Goal: Contribute content: Contribute content

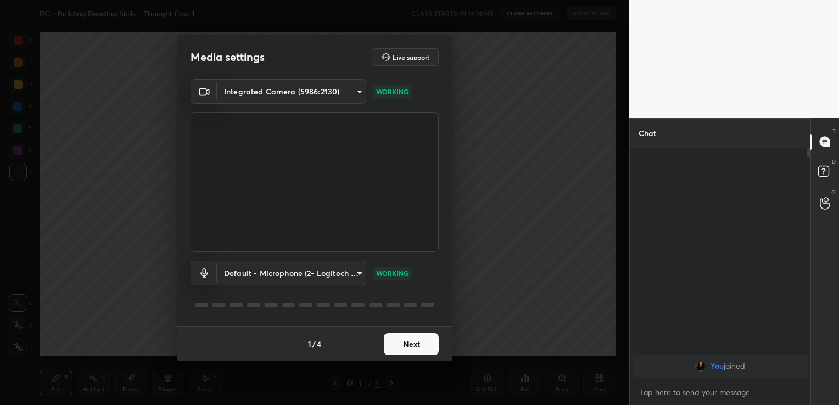
scroll to position [136, 177]
click at [405, 344] on button "Next" at bounding box center [411, 344] width 55 height 22
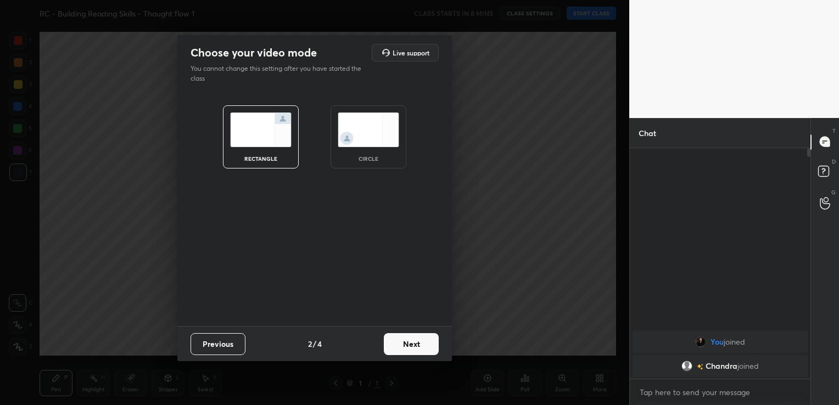
click at [405, 344] on button "Next" at bounding box center [411, 344] width 55 height 22
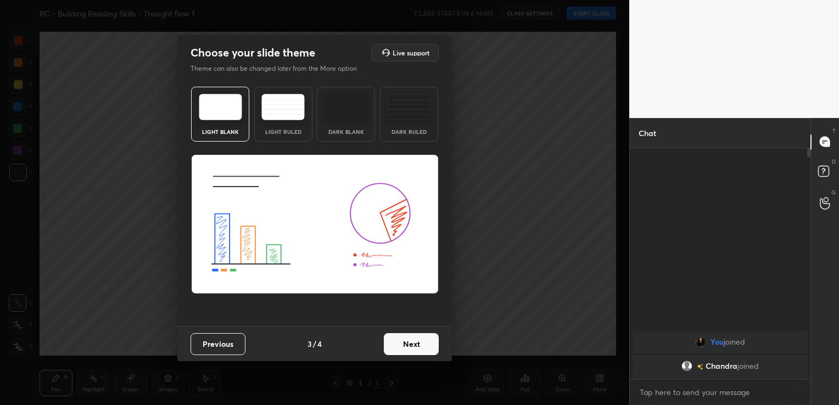
click at [405, 344] on button "Next" at bounding box center [411, 344] width 55 height 22
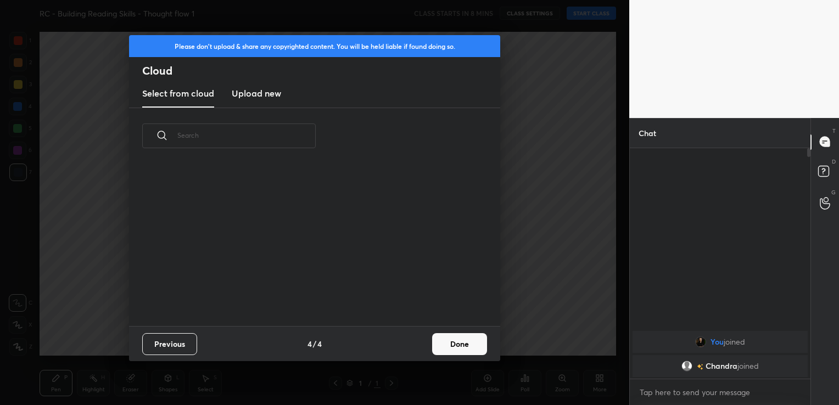
scroll to position [3, 5]
click at [255, 98] on h3 "Upload new" at bounding box center [256, 93] width 49 height 13
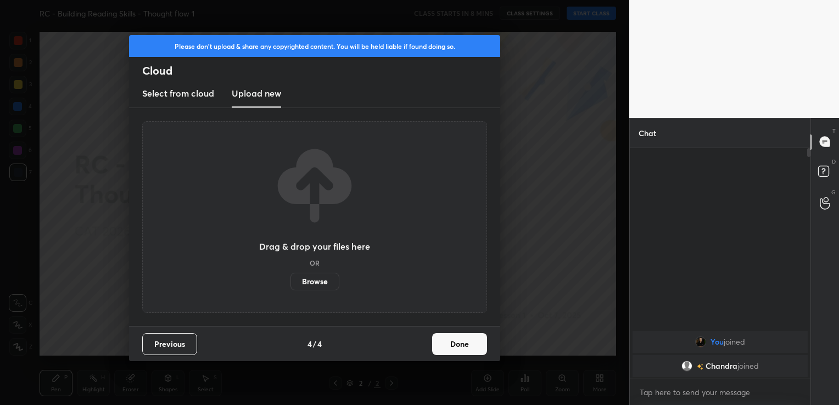
click at [309, 284] on label "Browse" at bounding box center [314, 282] width 49 height 18
click at [290, 284] on input "Browse" at bounding box center [290, 282] width 0 height 18
click at [323, 283] on label "Browse" at bounding box center [314, 282] width 49 height 18
click at [290, 283] on input "Browse" at bounding box center [290, 282] width 0 height 18
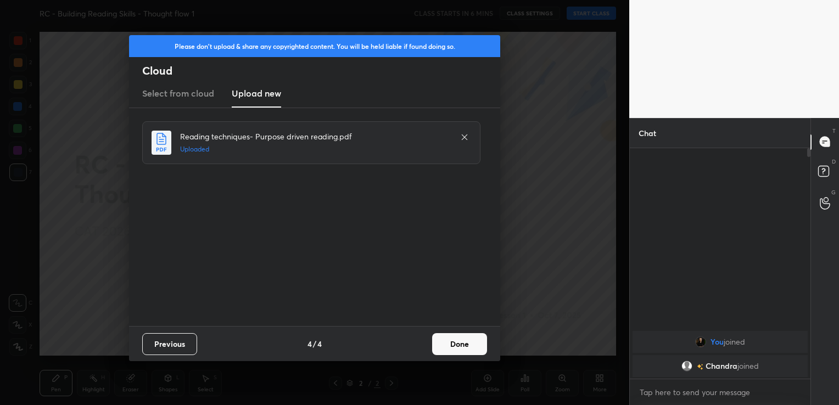
click at [443, 347] on button "Done" at bounding box center [459, 344] width 55 height 22
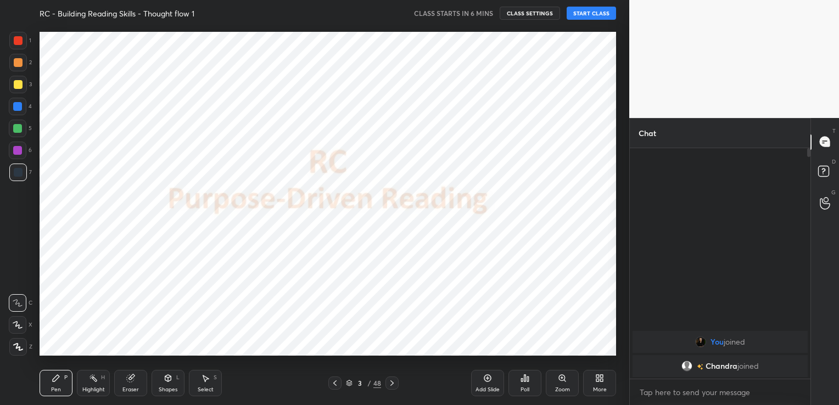
click at [333, 382] on icon at bounding box center [334, 383] width 9 height 9
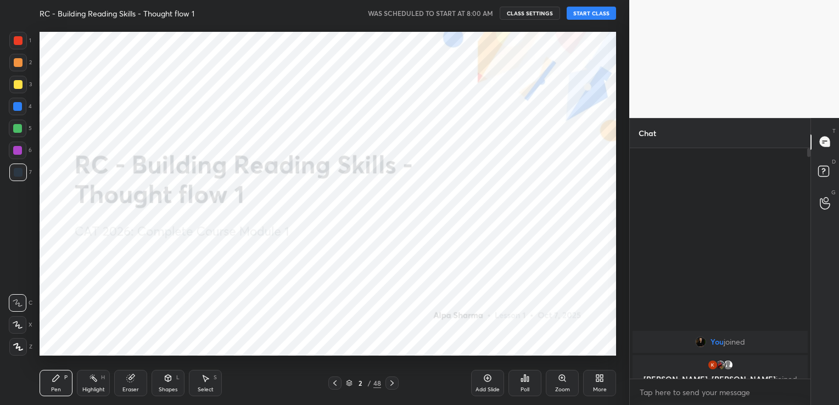
click at [591, 13] on button "START CLASS" at bounding box center [590, 13] width 49 height 13
click at [549, 14] on button "CLASS SETTINGS" at bounding box center [534, 13] width 60 height 13
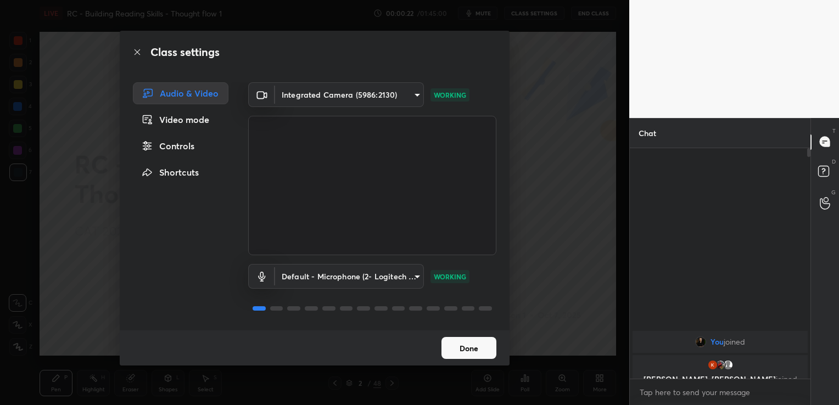
click at [387, 279] on body "1 2 3 4 5 6 7 C X Z C X Z E E Erase all H H LIVE RC - Building Reading Skills -…" at bounding box center [419, 202] width 839 height 405
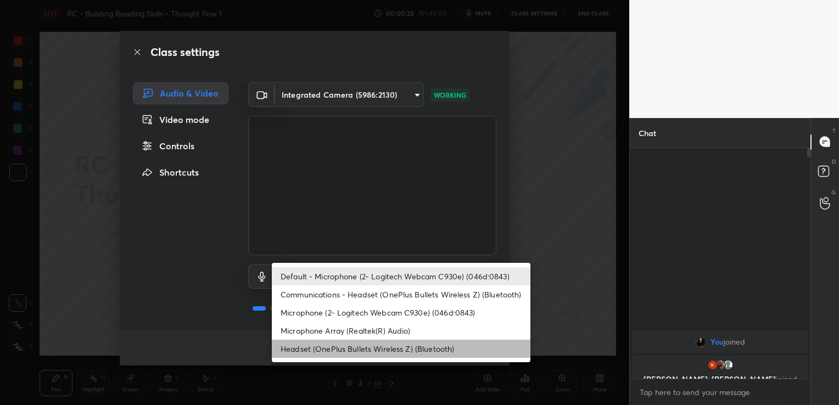
click at [381, 350] on li "Headset (OnePlus Bullets Wireless Z) (Bluetooth)" at bounding box center [401, 349] width 259 height 18
type input "896f1765ec94e78c5aeeea6ccdc1494495ff1d7bde26db773bce8de5174ca06c"
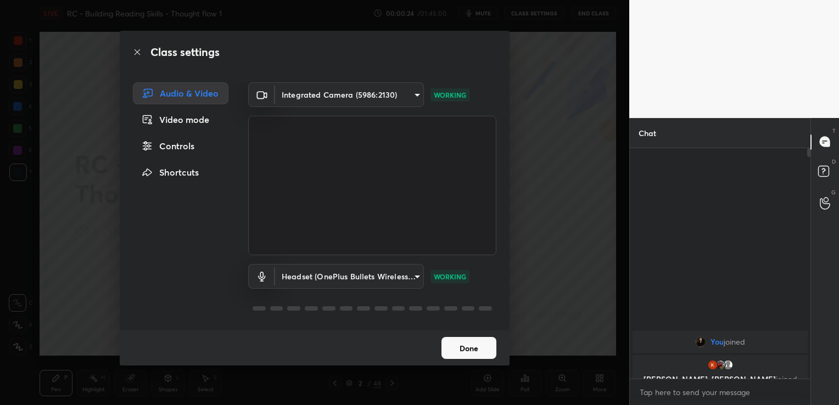
click at [451, 350] on button "Done" at bounding box center [468, 348] width 55 height 22
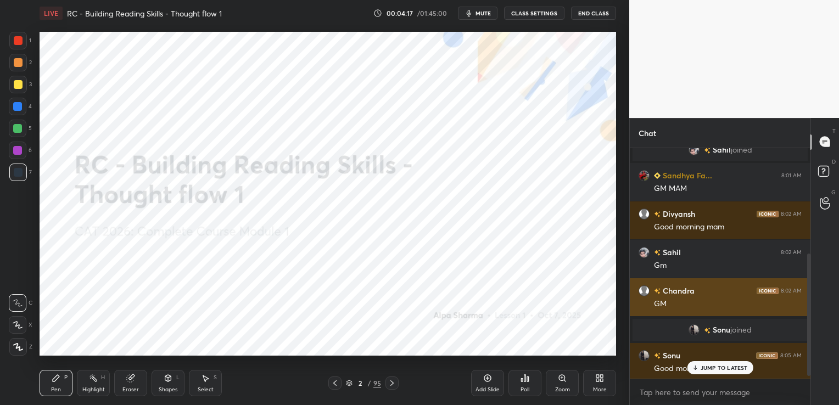
scroll to position [205, 0]
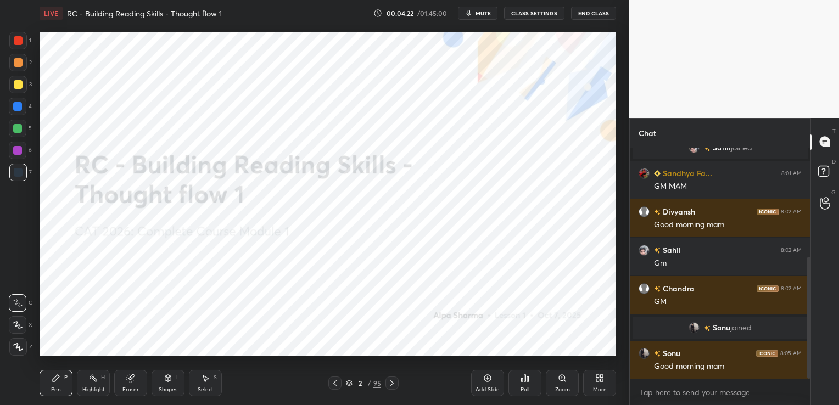
click at [128, 380] on icon at bounding box center [130, 378] width 7 height 7
click at [18, 346] on span "Erase all" at bounding box center [17, 347] width 16 height 8
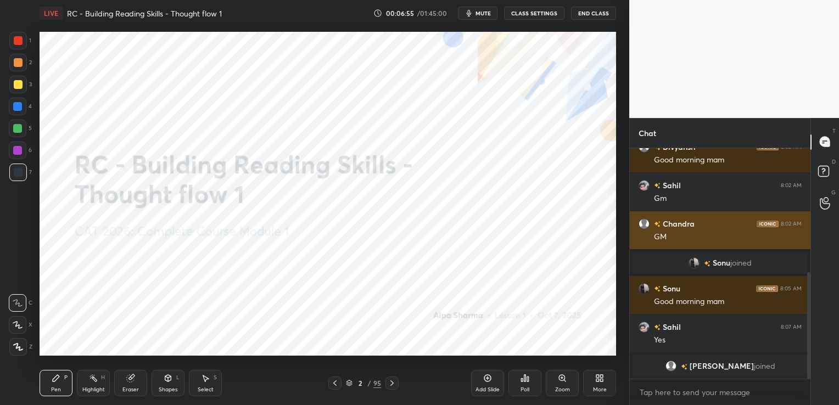
scroll to position [283, 0]
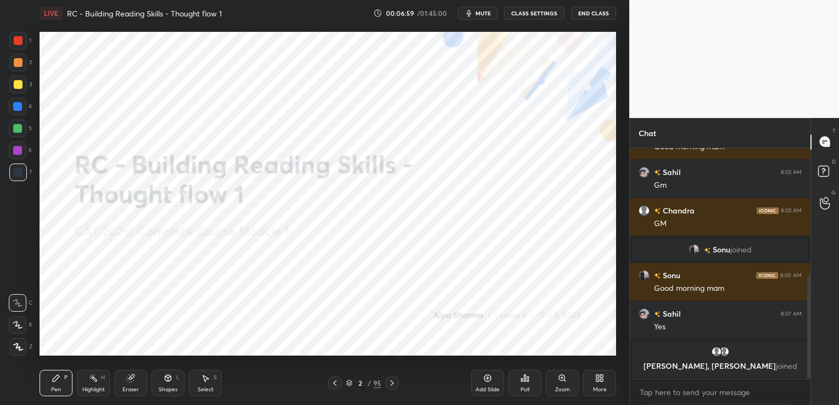
click at [393, 379] on icon at bounding box center [392, 383] width 9 height 9
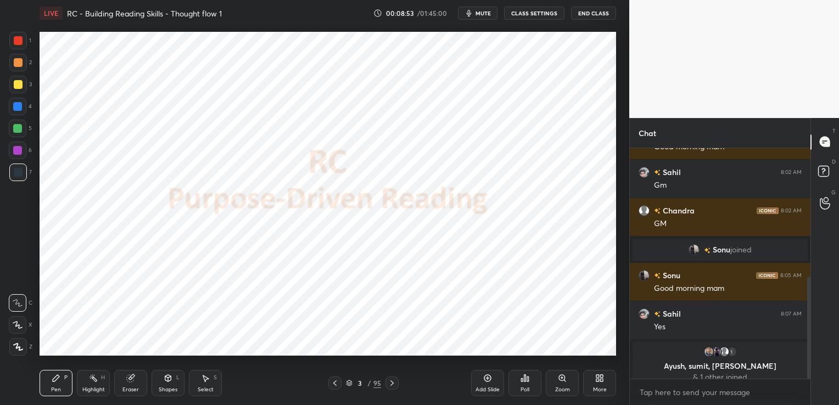
scroll to position [291, 0]
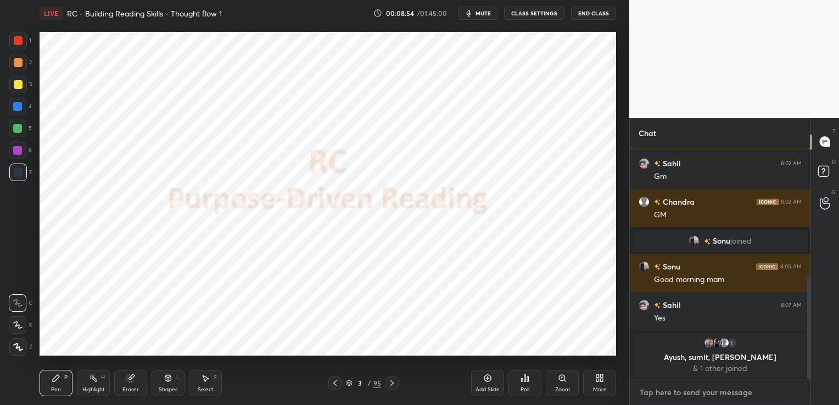
click at [705, 389] on textarea at bounding box center [719, 393] width 163 height 18
paste textarea "While complex in the extreme, [PERSON_NAME] work has proven to be a particularl…"
type textarea "While complex in the extreme, [PERSON_NAME] work has proven to be a particularl…"
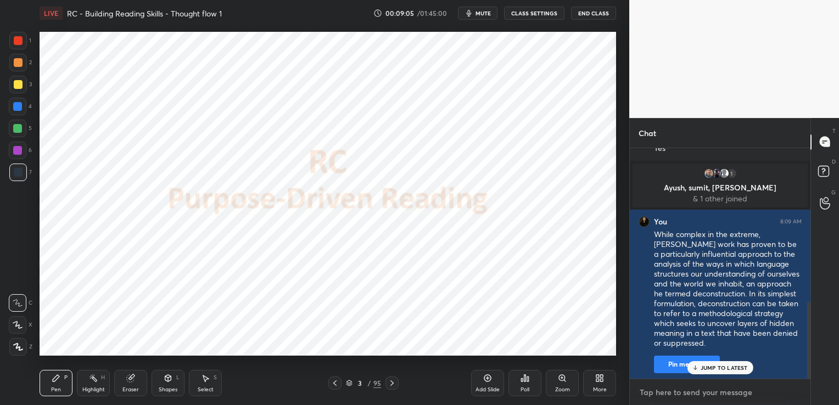
click at [646, 395] on textarea at bounding box center [719, 393] width 163 height 18
paste textarea "The term ‘text’, in this respect, does not refer simply to a written form of co…"
type textarea "The term ‘text’, in this respect, does not refer simply to a written form of co…"
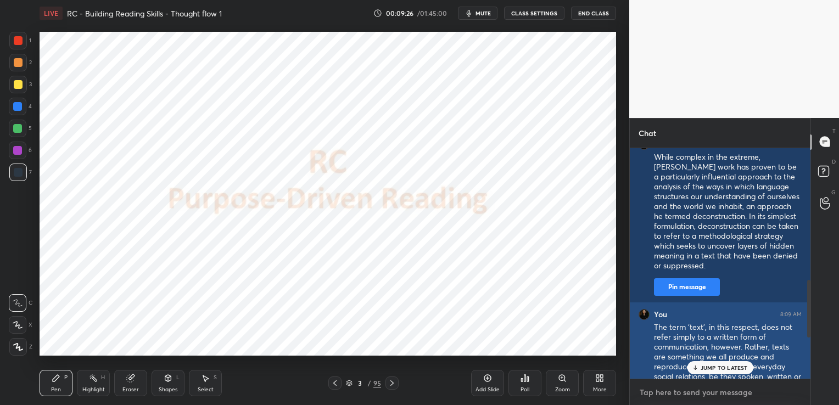
scroll to position [526, 0]
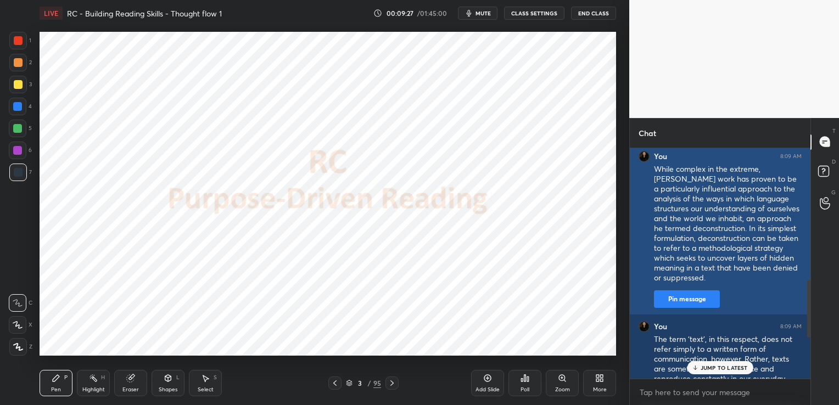
click at [695, 304] on button "Pin message" at bounding box center [687, 299] width 66 height 18
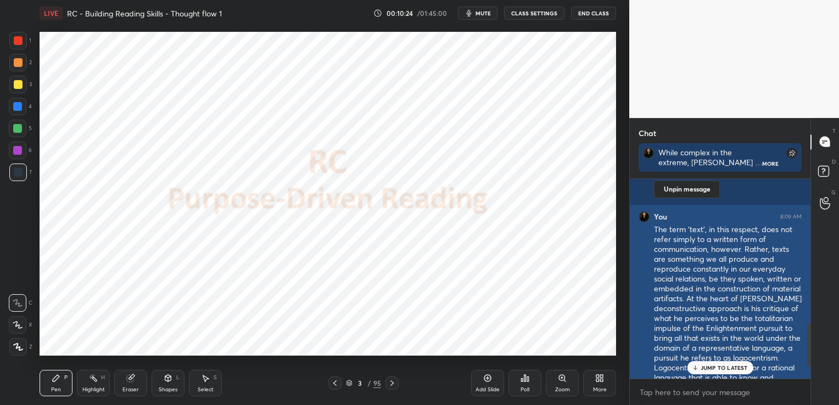
scroll to position [722, 0]
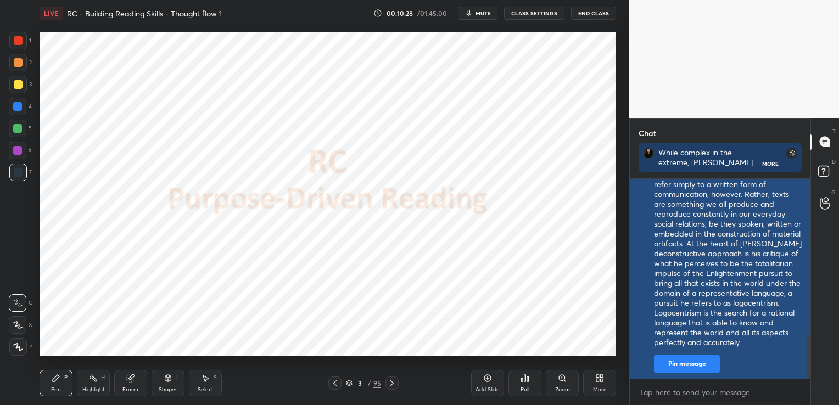
click at [677, 369] on button "Pin message" at bounding box center [687, 364] width 66 height 18
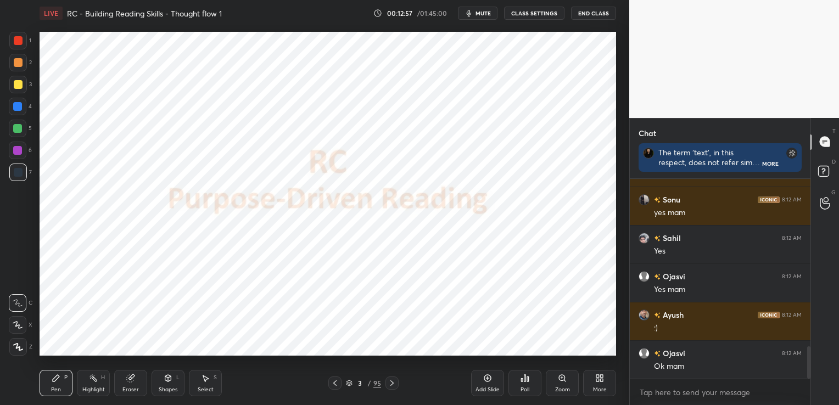
scroll to position [1056, 0]
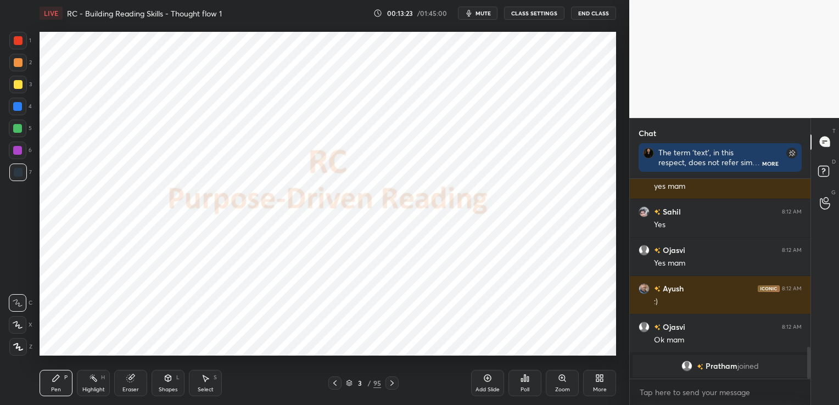
click at [142, 379] on div "Eraser" at bounding box center [130, 383] width 33 height 26
click at [25, 347] on span "Erase all" at bounding box center [17, 347] width 16 height 8
click at [392, 382] on icon at bounding box center [391, 382] width 3 height 5
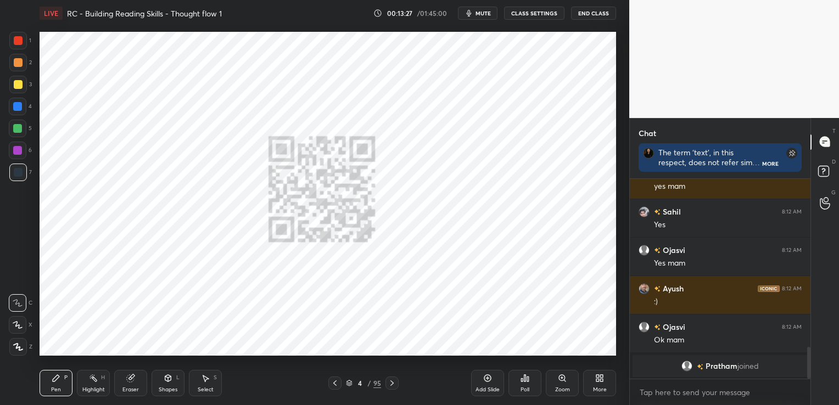
click at [392, 382] on icon at bounding box center [391, 382] width 3 height 5
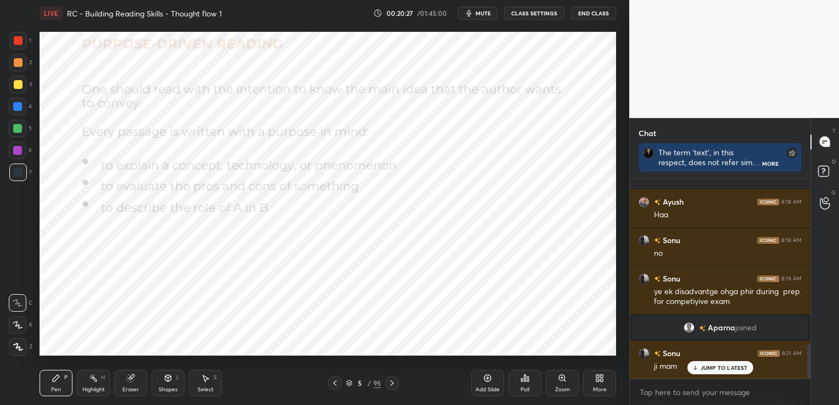
scroll to position [977, 0]
click at [122, 384] on div "Eraser" at bounding box center [130, 383] width 33 height 26
click at [18, 344] on span "Erase all" at bounding box center [17, 347] width 16 height 8
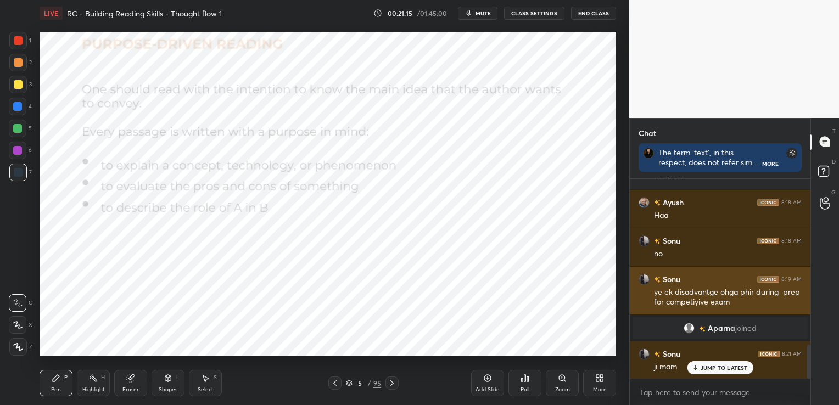
scroll to position [978, 0]
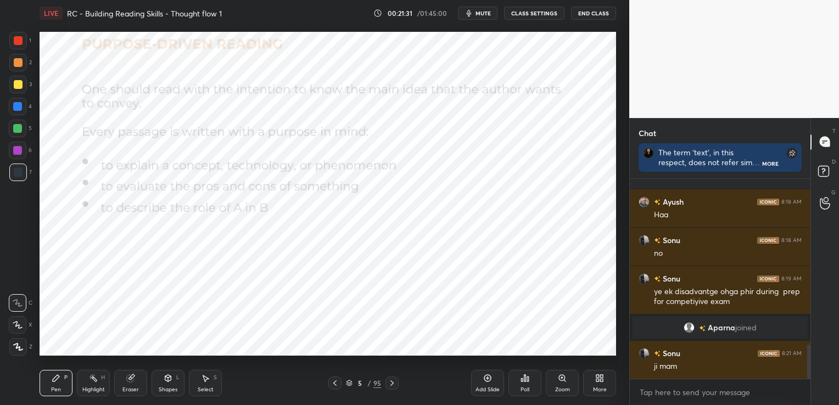
click at [395, 380] on icon at bounding box center [392, 383] width 9 height 9
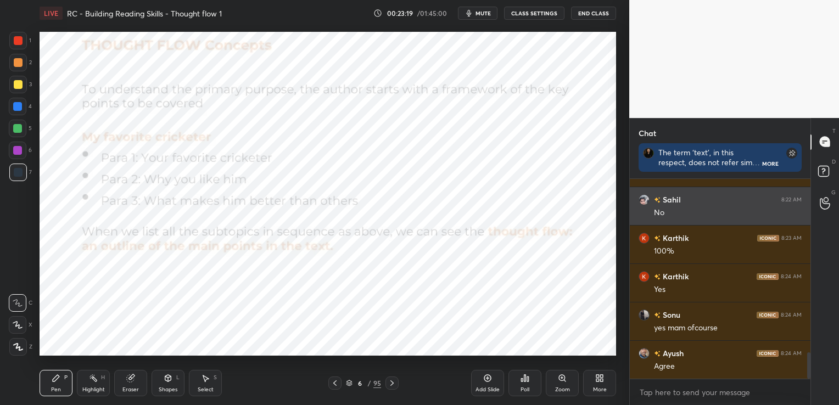
scroll to position [1361, 0]
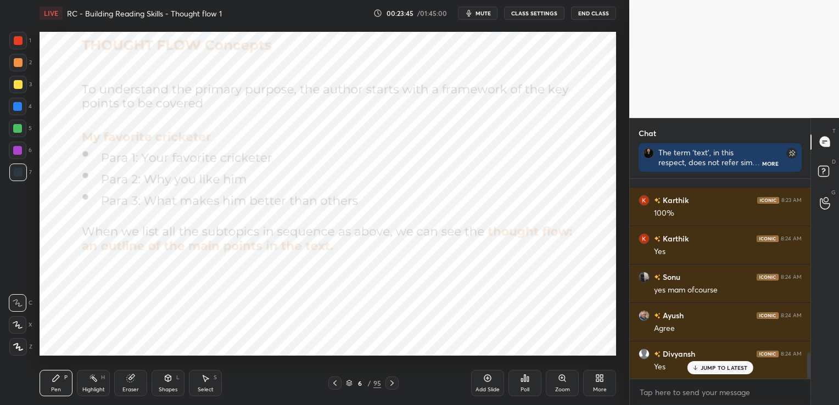
click at [130, 382] on icon at bounding box center [130, 378] width 7 height 7
click at [21, 346] on span "Erase all" at bounding box center [17, 347] width 16 height 8
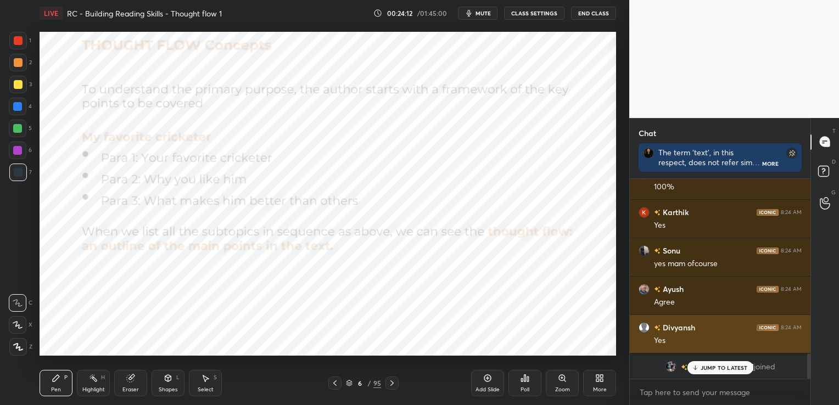
scroll to position [1388, 0]
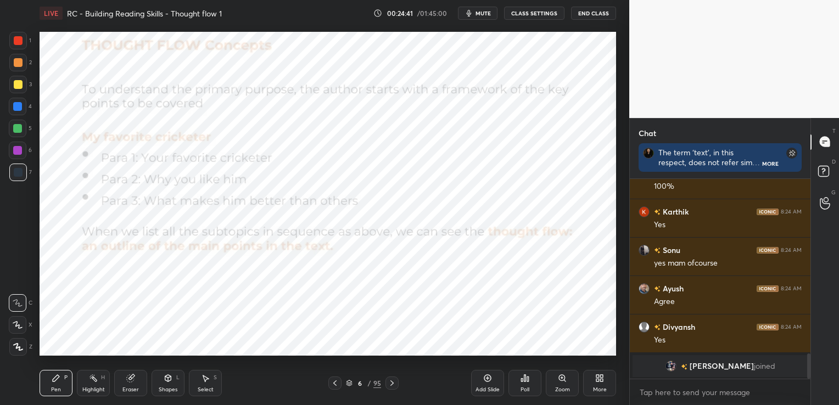
click at [131, 390] on div "Eraser" at bounding box center [130, 389] width 16 height 5
click at [18, 348] on span "Erase all" at bounding box center [17, 347] width 16 height 8
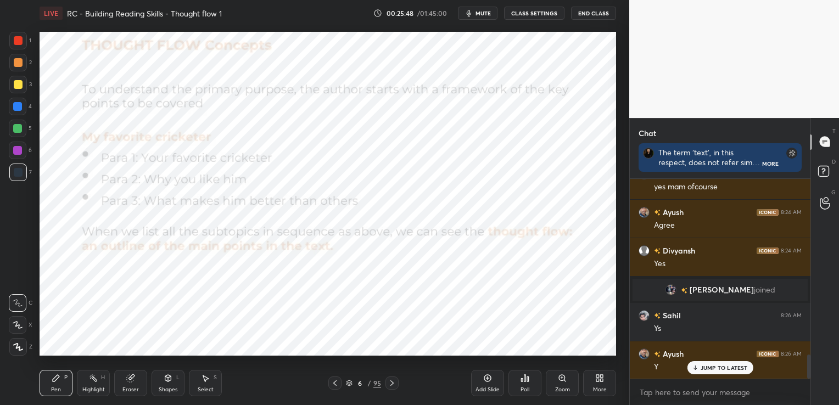
scroll to position [1503, 0]
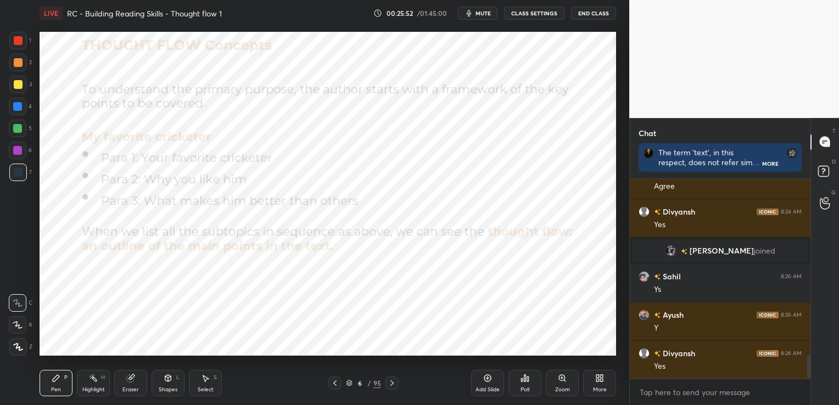
click at [394, 381] on icon at bounding box center [392, 383] width 9 height 9
click at [332, 386] on icon at bounding box center [334, 383] width 9 height 9
click at [391, 383] on icon at bounding box center [392, 383] width 9 height 9
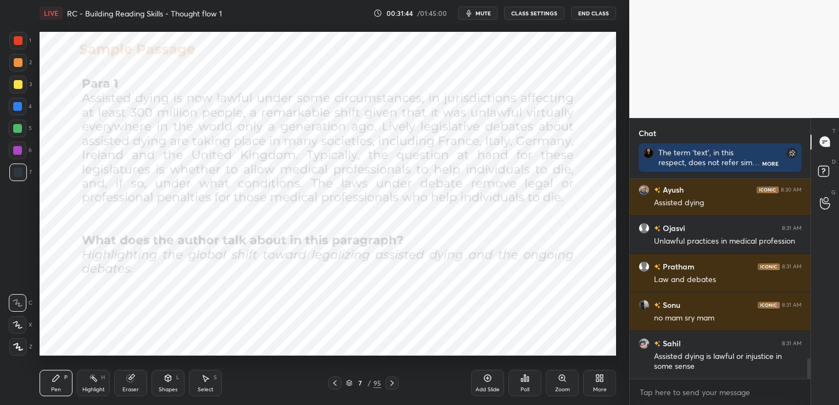
scroll to position [1831, 0]
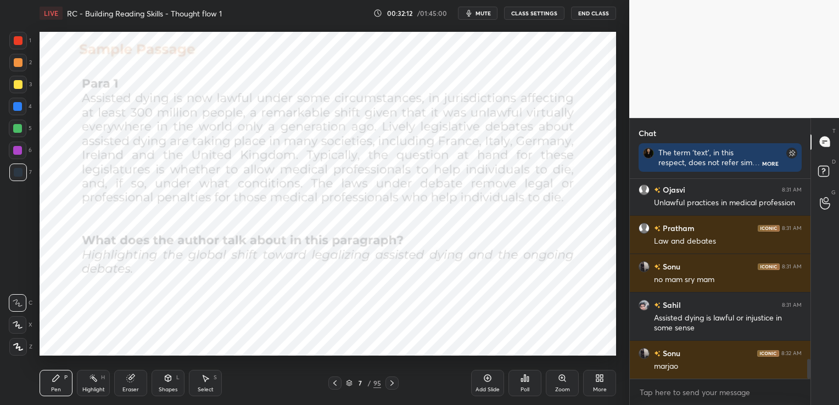
click at [130, 386] on div "Eraser" at bounding box center [130, 383] width 33 height 26
click at [22, 349] on span "Erase all" at bounding box center [17, 347] width 16 height 8
click at [127, 387] on div "Eraser" at bounding box center [130, 389] width 16 height 5
click at [23, 349] on span "Erase all" at bounding box center [17, 347] width 16 height 8
click at [132, 386] on div "Eraser" at bounding box center [130, 383] width 33 height 26
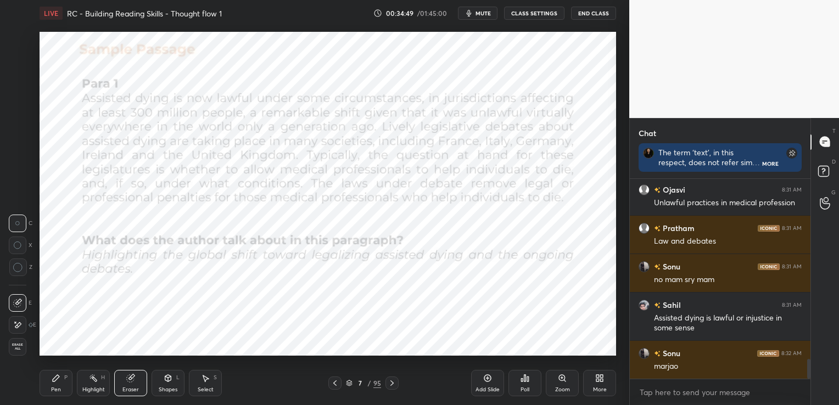
click at [18, 350] on span "Erase all" at bounding box center [17, 347] width 16 height 8
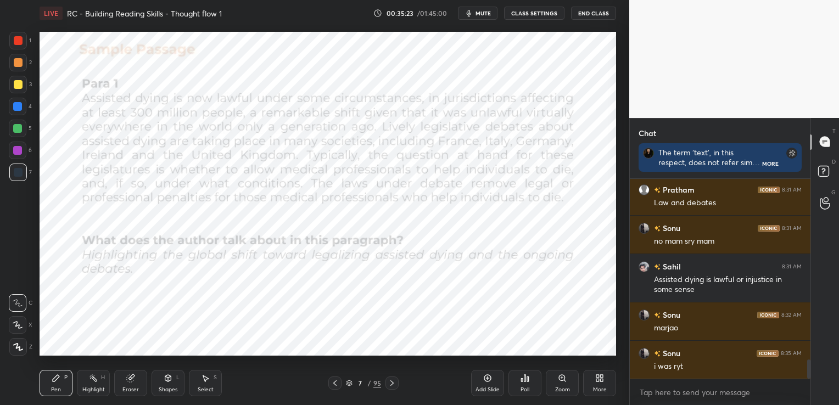
scroll to position [1907, 0]
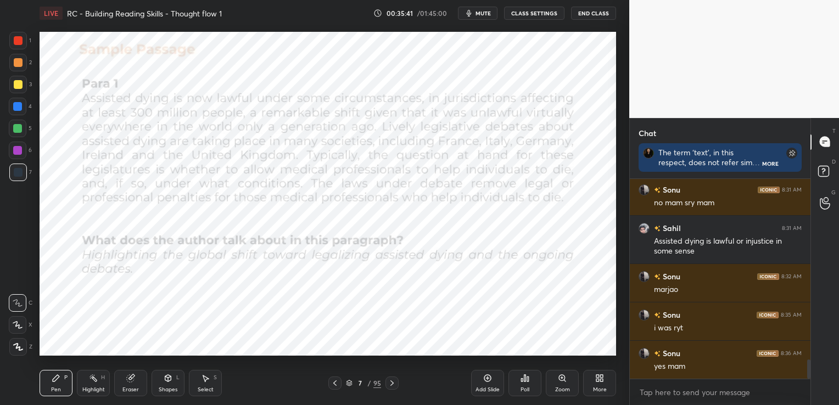
click at [130, 385] on div "Eraser" at bounding box center [130, 383] width 33 height 26
click at [25, 346] on span "Erase all" at bounding box center [17, 347] width 16 height 8
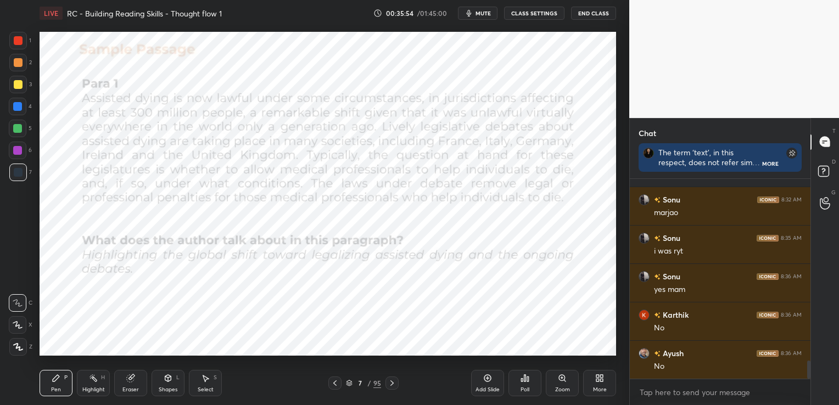
scroll to position [4, 3]
click at [394, 383] on icon at bounding box center [392, 383] width 9 height 9
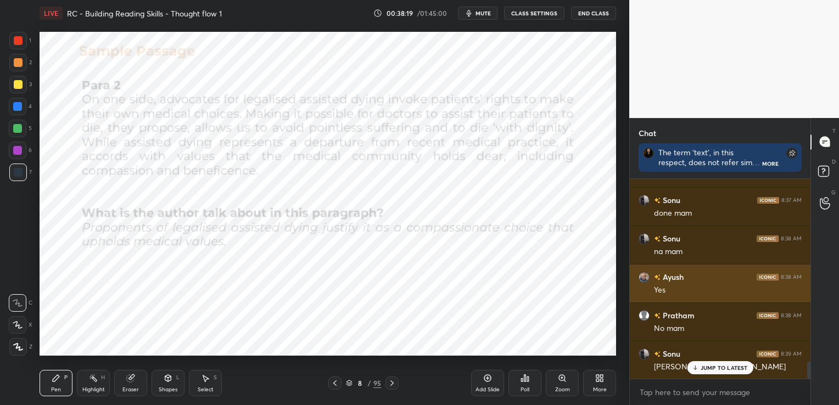
scroll to position [2176, 0]
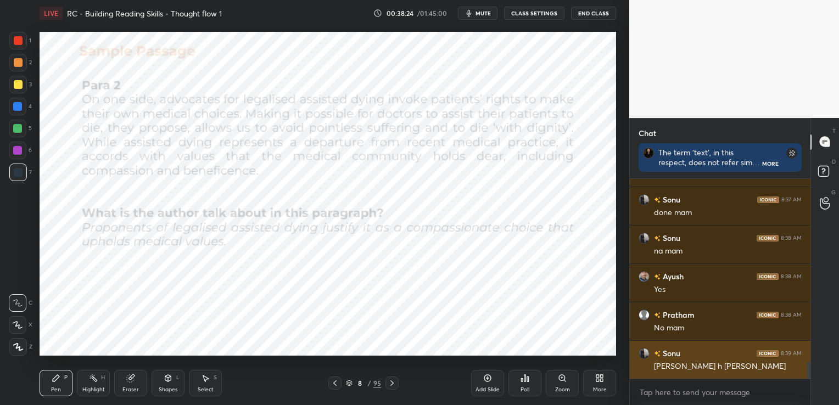
click at [646, 352] on img "grid" at bounding box center [643, 352] width 11 height 11
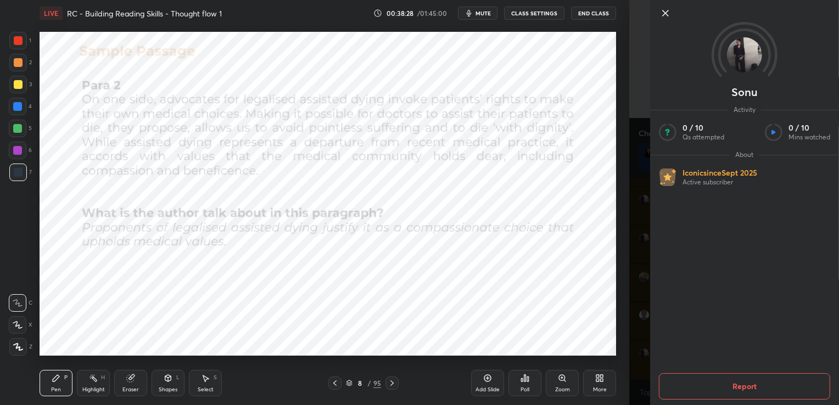
click at [663, 10] on icon at bounding box center [665, 12] width 5 height 5
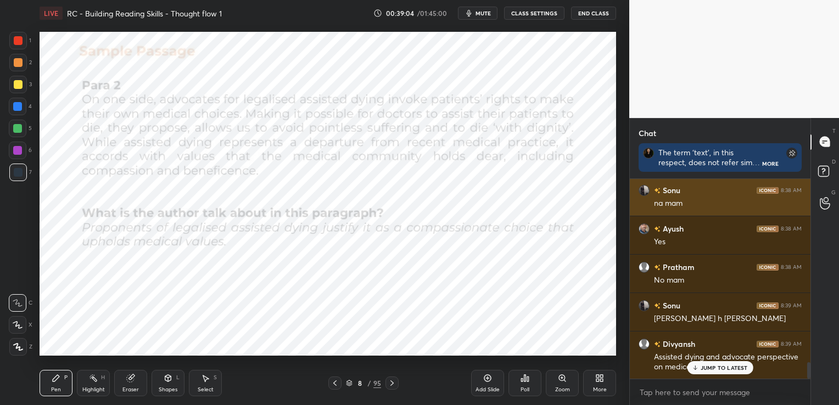
scroll to position [2225, 0]
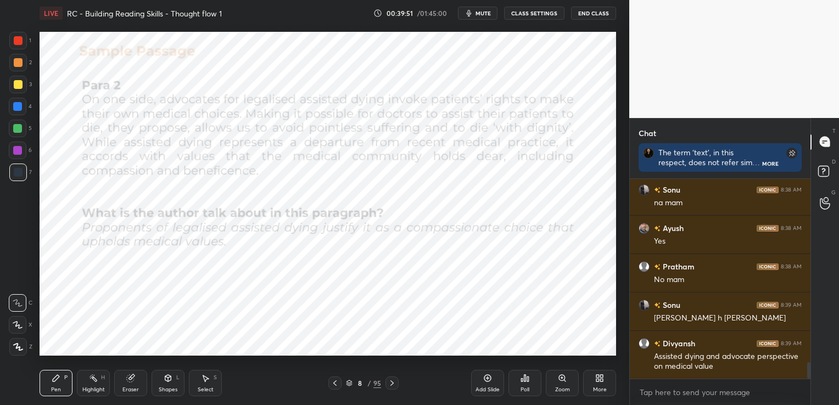
click at [132, 387] on div "Eraser" at bounding box center [130, 389] width 16 height 5
click at [25, 346] on span "Erase all" at bounding box center [17, 347] width 16 height 8
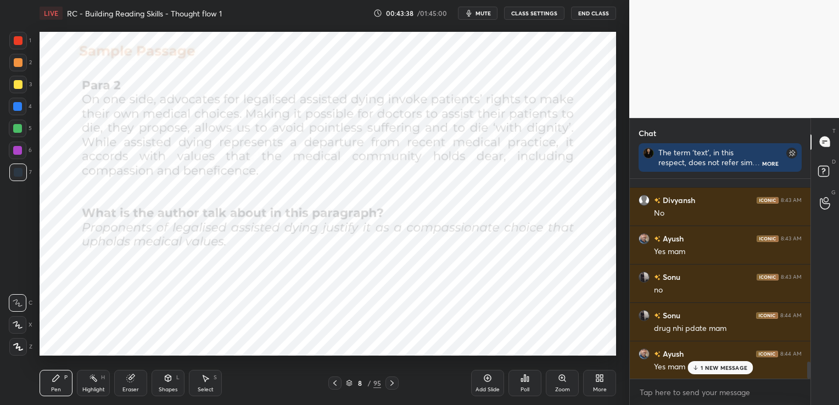
scroll to position [2195, 0]
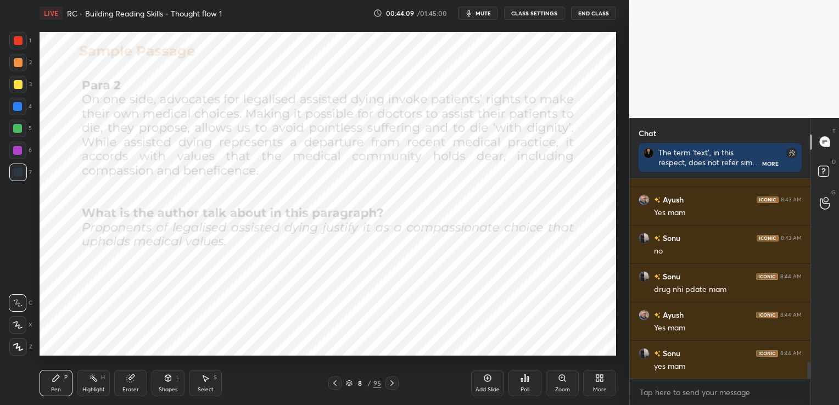
click at [131, 383] on div "Eraser" at bounding box center [130, 383] width 33 height 26
click at [21, 344] on span "Erase all" at bounding box center [17, 347] width 16 height 8
click at [395, 385] on icon at bounding box center [392, 383] width 9 height 9
click at [393, 383] on icon at bounding box center [392, 383] width 9 height 9
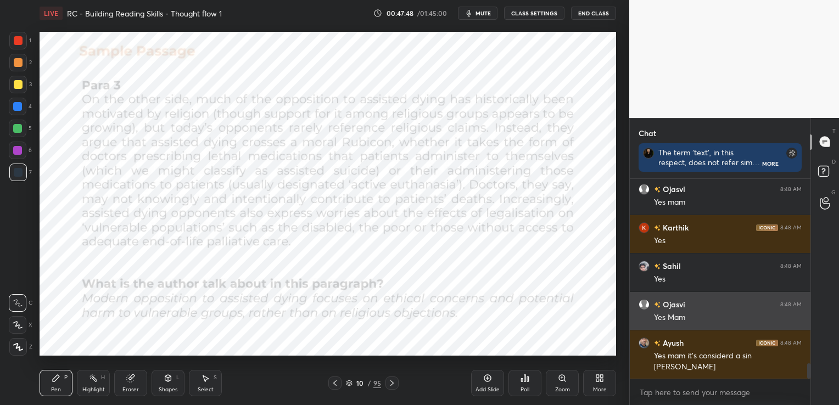
scroll to position [2446, 0]
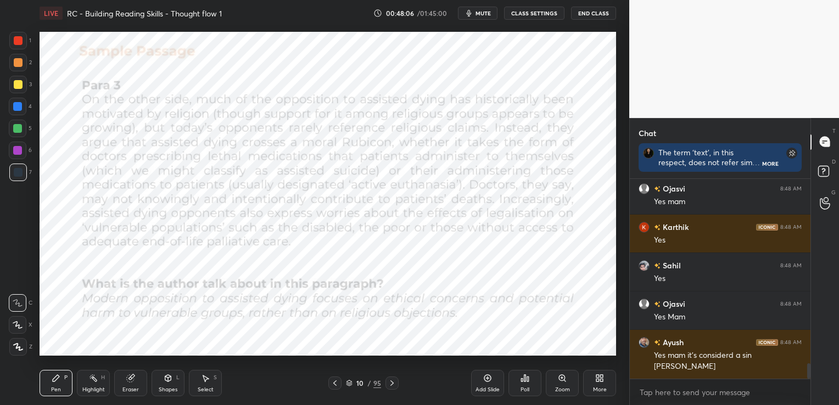
click at [391, 383] on icon at bounding box center [392, 383] width 9 height 9
click at [128, 384] on div "Eraser" at bounding box center [130, 383] width 33 height 26
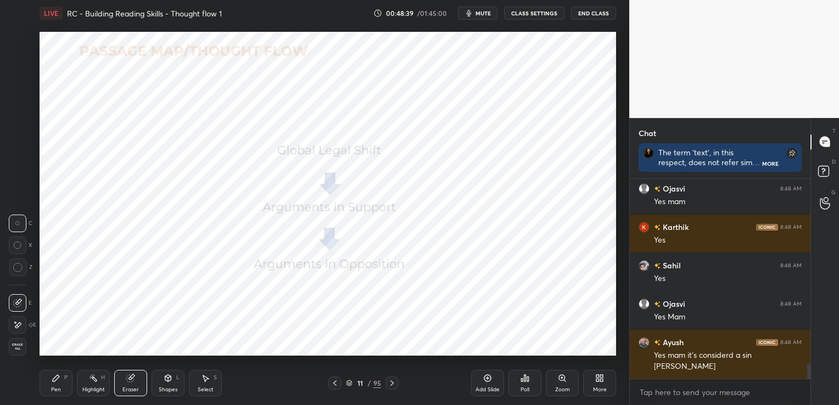
click at [23, 346] on span "Erase all" at bounding box center [17, 347] width 16 height 8
click at [127, 384] on div "Eraser" at bounding box center [130, 383] width 33 height 26
click at [24, 345] on span "Erase all" at bounding box center [17, 347] width 16 height 8
click at [395, 381] on icon at bounding box center [392, 383] width 9 height 9
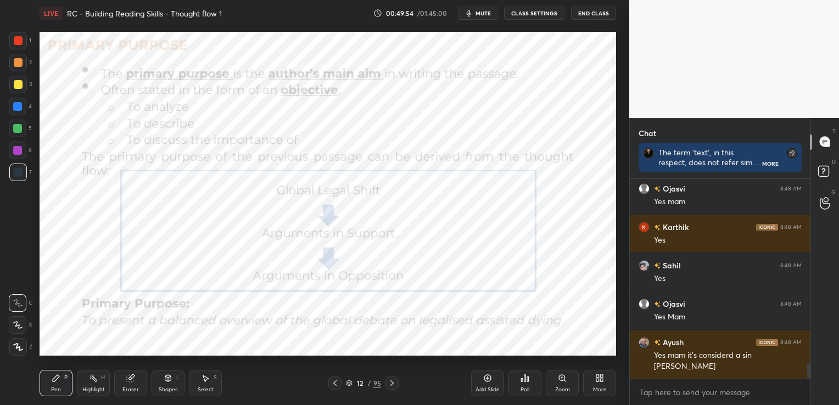
scroll to position [2485, 0]
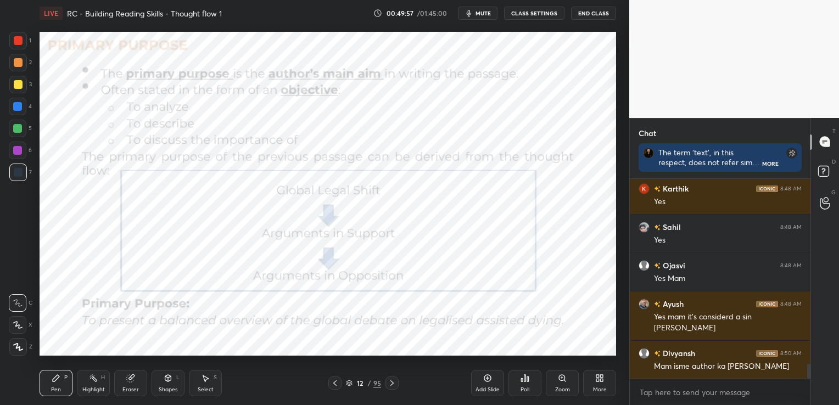
click at [335, 383] on icon at bounding box center [334, 383] width 9 height 9
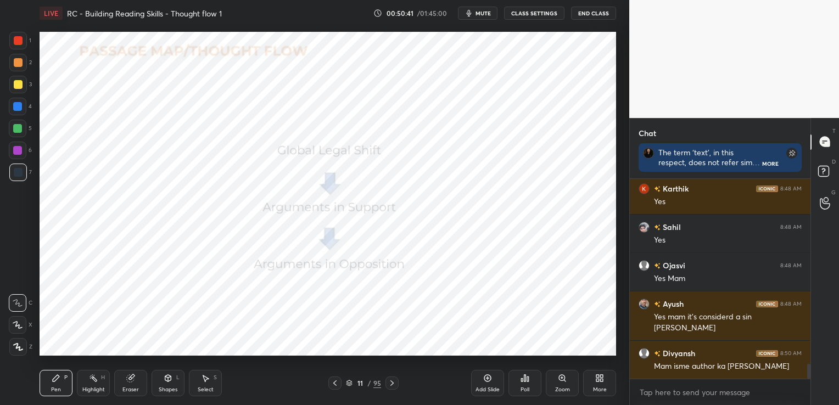
click at [20, 42] on div at bounding box center [18, 40] width 9 height 9
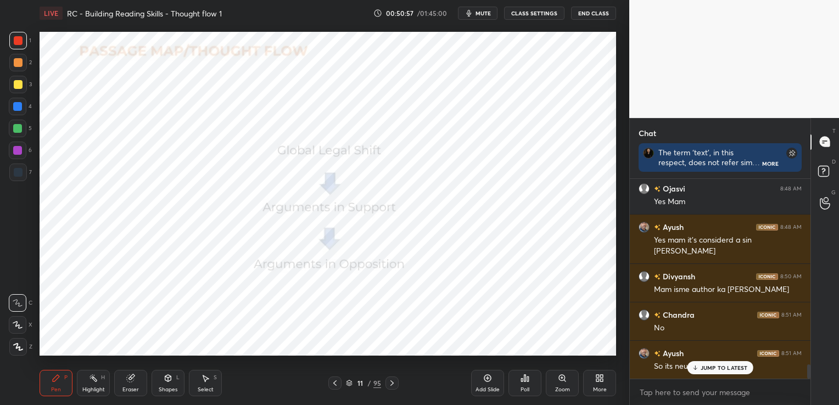
scroll to position [2600, 0]
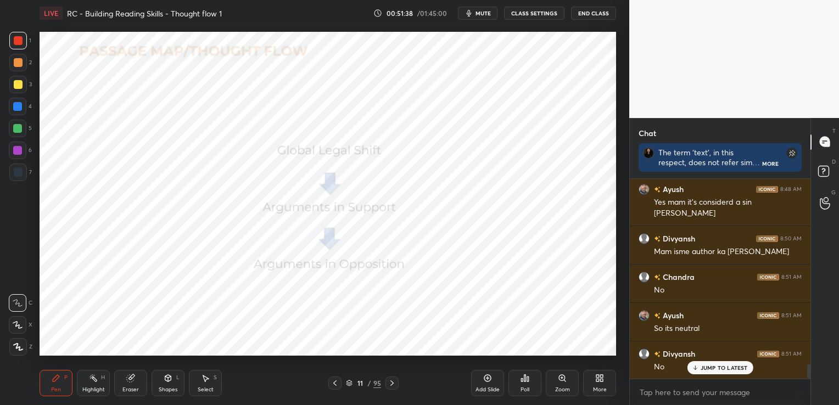
drag, startPoint x: 139, startPoint y: 381, endPoint x: 130, endPoint y: 381, distance: 9.3
click at [138, 381] on div "Eraser" at bounding box center [130, 383] width 33 height 26
click at [17, 345] on span "Erase all" at bounding box center [17, 347] width 16 height 8
click at [394, 381] on icon at bounding box center [392, 383] width 9 height 9
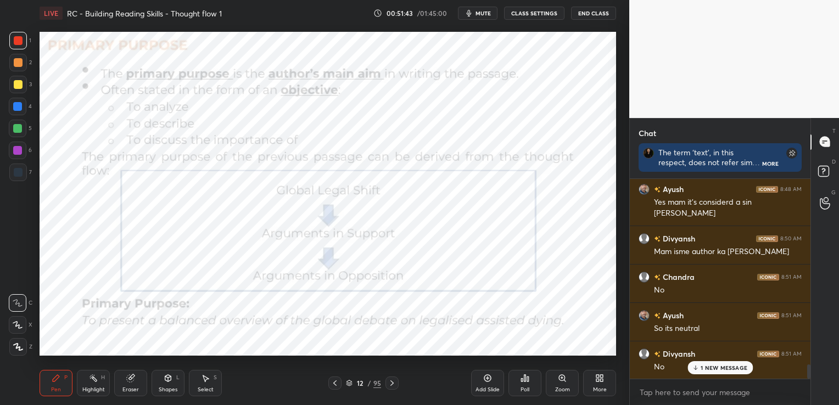
scroll to position [2639, 0]
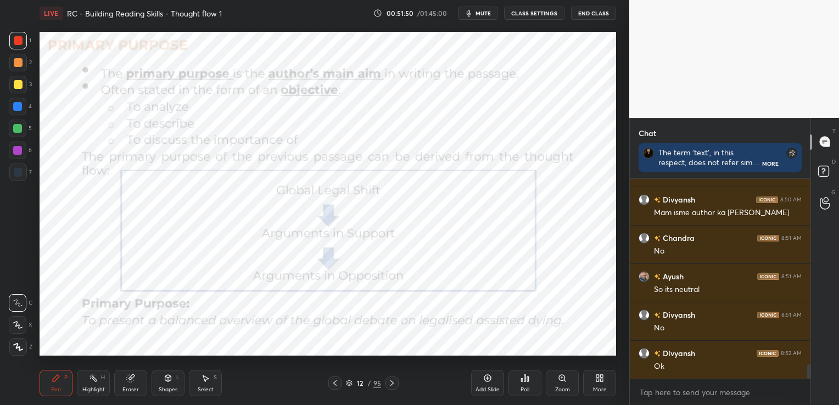
click at [131, 388] on div "Eraser" at bounding box center [130, 389] width 16 height 5
click at [27, 351] on div "Erase all" at bounding box center [19, 347] width 20 height 18
click at [393, 381] on icon at bounding box center [392, 383] width 9 height 9
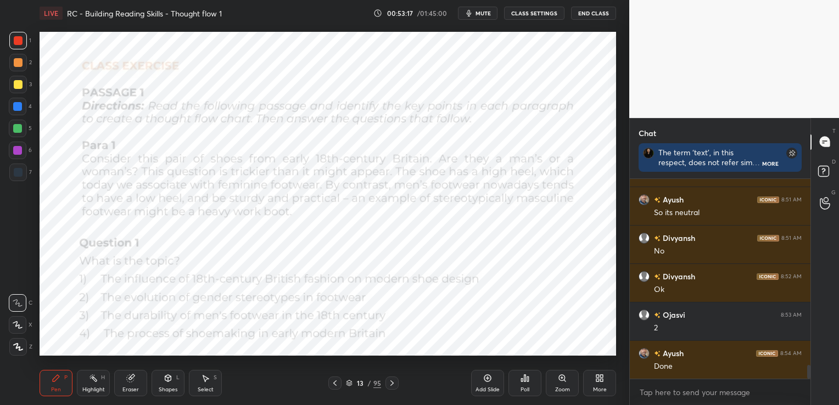
scroll to position [3, 3]
click at [529, 385] on div "Poll" at bounding box center [524, 383] width 33 height 26
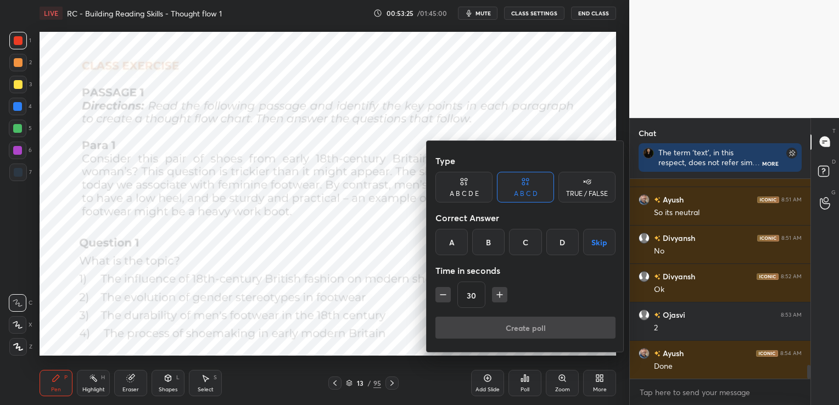
click at [493, 239] on div "B" at bounding box center [488, 242] width 32 height 26
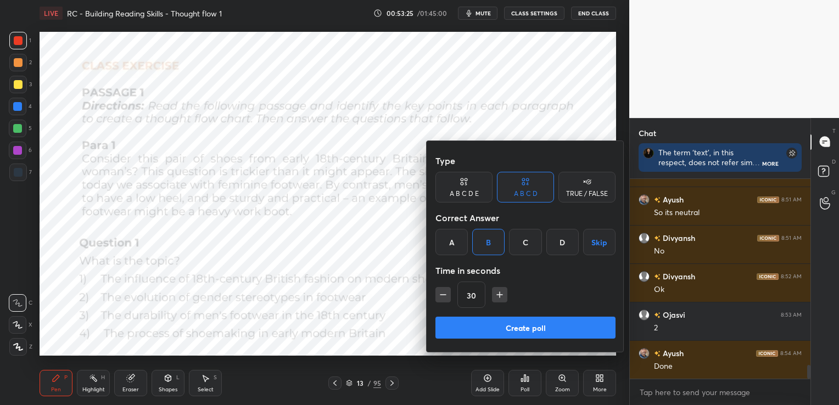
click at [501, 289] on icon "button" at bounding box center [499, 294] width 11 height 11
type input "60"
click at [495, 333] on button "Create poll" at bounding box center [525, 328] width 180 height 22
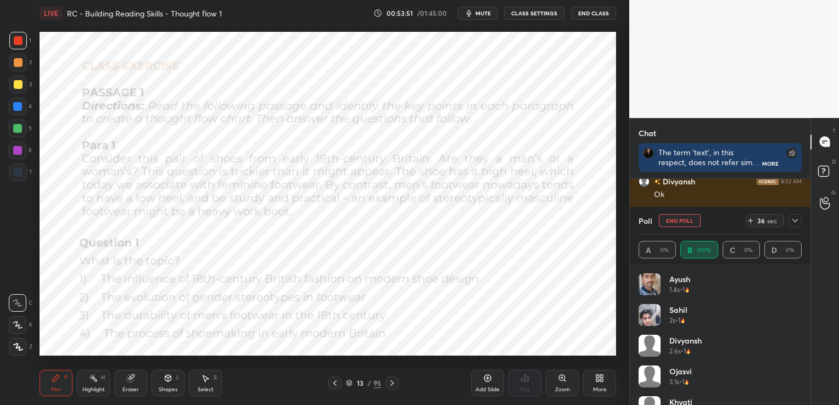
scroll to position [145, 0]
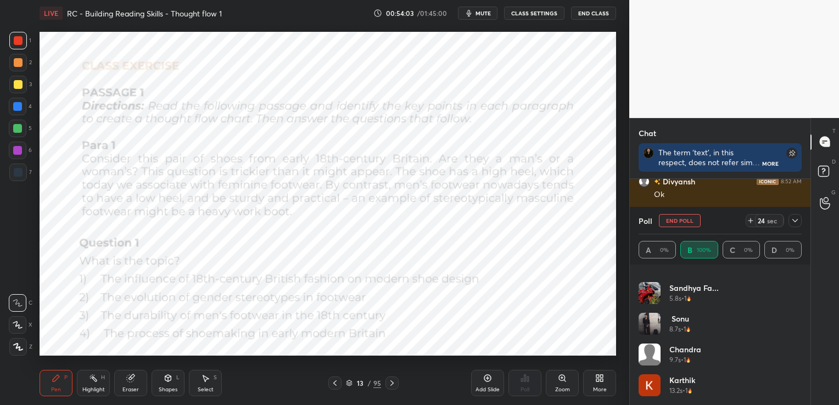
click at [797, 216] on icon at bounding box center [794, 220] width 9 height 9
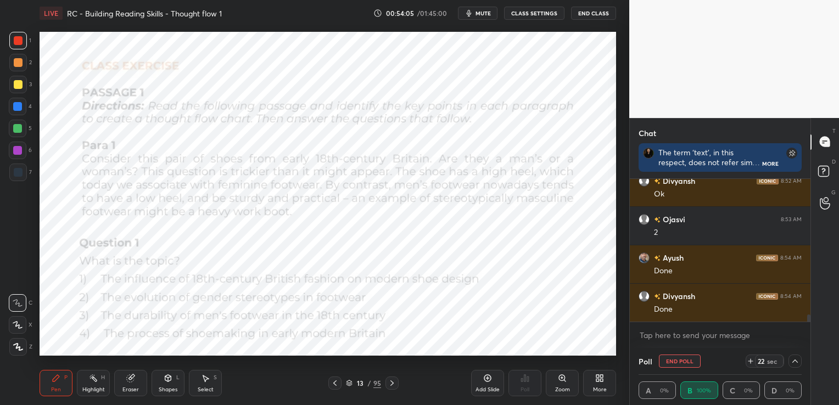
click at [797, 364] on icon at bounding box center [794, 361] width 9 height 9
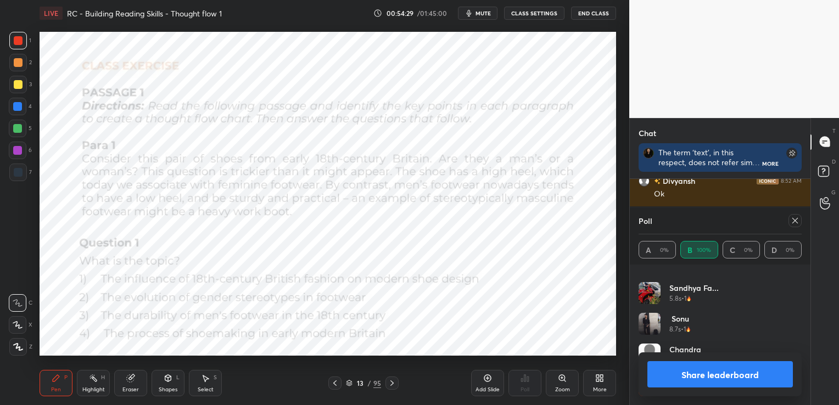
click at [797, 222] on icon at bounding box center [794, 220] width 9 height 9
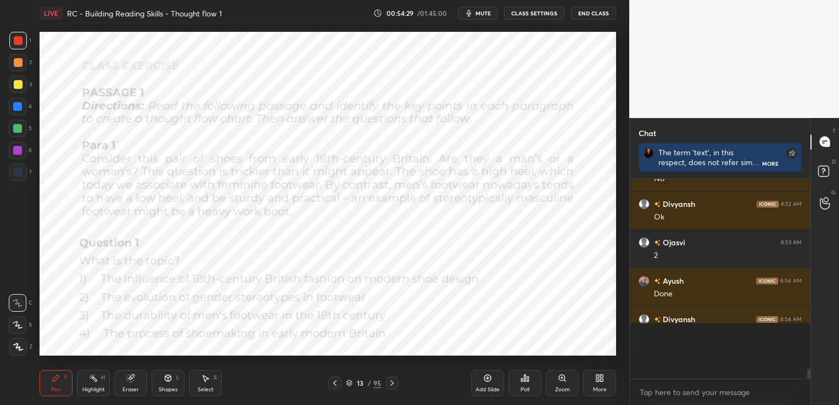
scroll to position [193, 177]
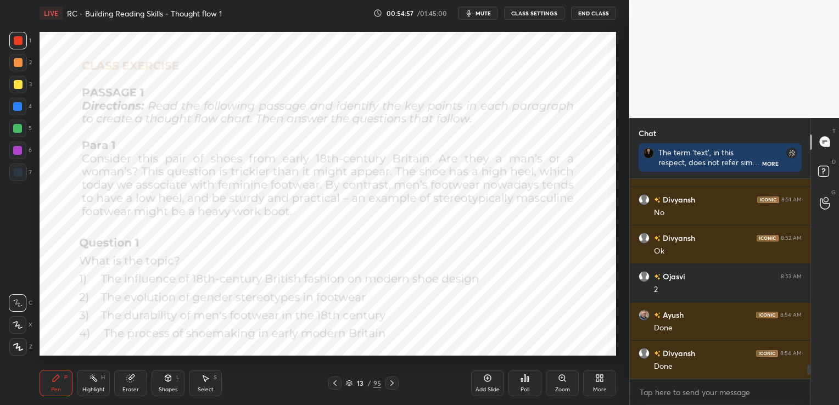
click at [129, 387] on div "Eraser" at bounding box center [130, 389] width 16 height 5
click at [18, 347] on span "Erase all" at bounding box center [17, 347] width 16 height 8
click at [393, 388] on div at bounding box center [391, 383] width 13 height 13
click at [525, 384] on div "Poll" at bounding box center [524, 383] width 33 height 26
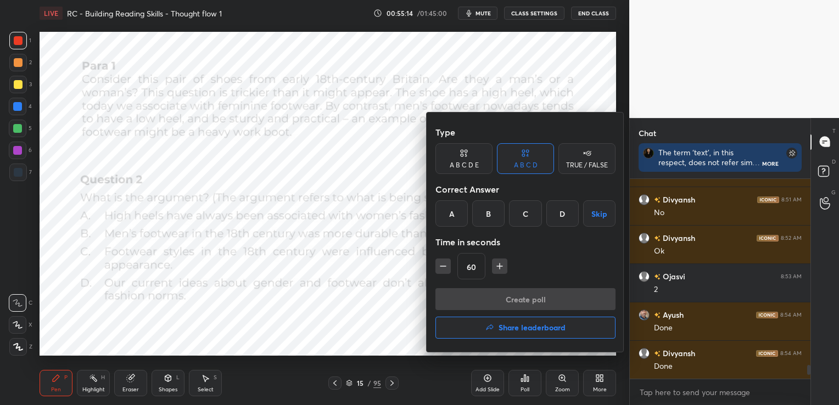
click at [561, 216] on div "D" at bounding box center [562, 213] width 32 height 26
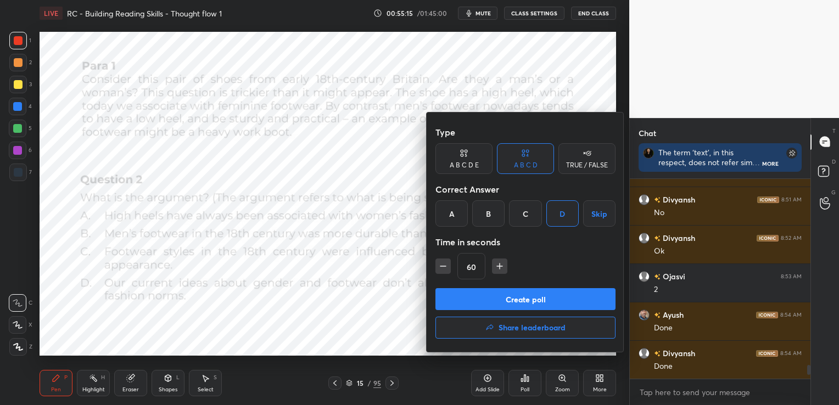
click at [521, 293] on button "Create poll" at bounding box center [525, 299] width 180 height 22
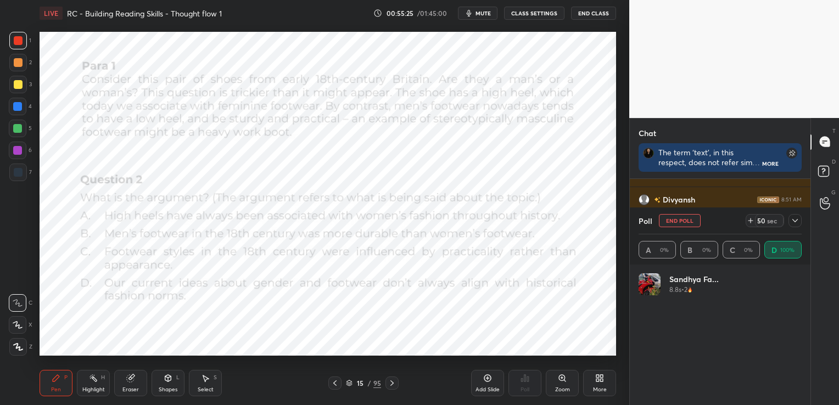
scroll to position [128, 160]
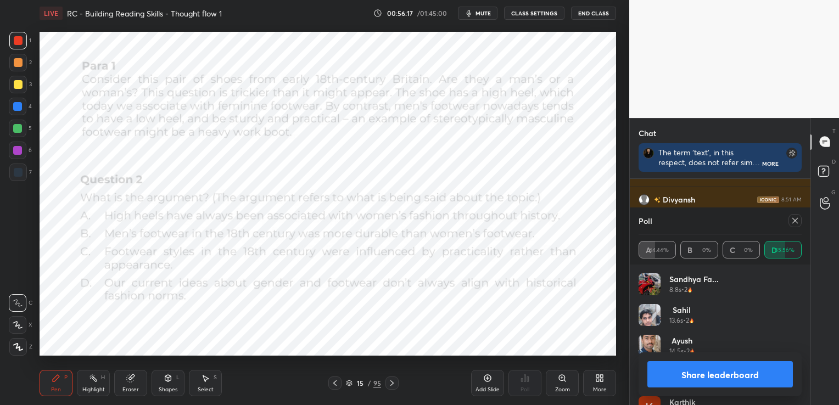
click at [797, 220] on icon at bounding box center [794, 220] width 9 height 9
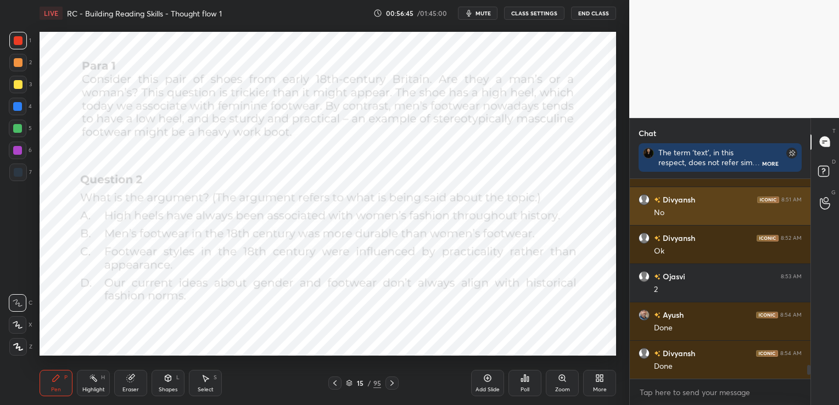
scroll to position [2792, 0]
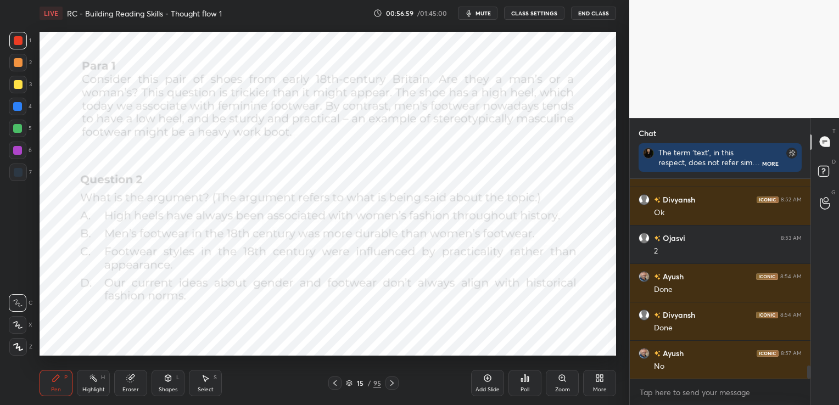
click at [133, 385] on div "Eraser" at bounding box center [130, 383] width 33 height 26
click at [21, 349] on span "Erase all" at bounding box center [17, 347] width 16 height 8
click at [395, 385] on icon at bounding box center [392, 383] width 9 height 9
click at [523, 384] on div "Poll" at bounding box center [524, 383] width 33 height 26
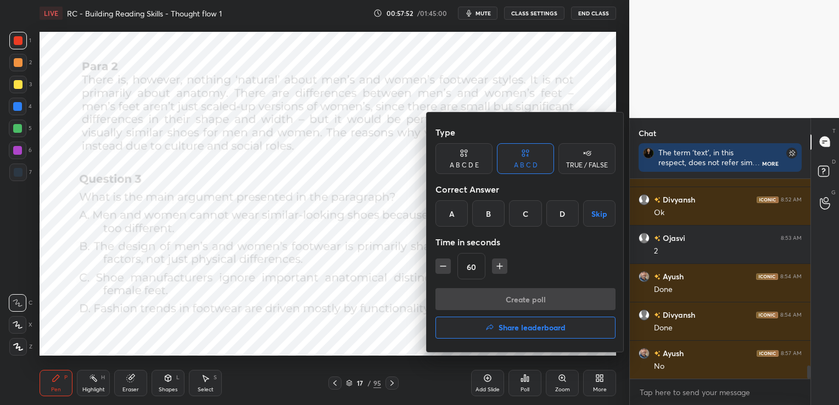
click at [494, 209] on div "B" at bounding box center [488, 213] width 32 height 26
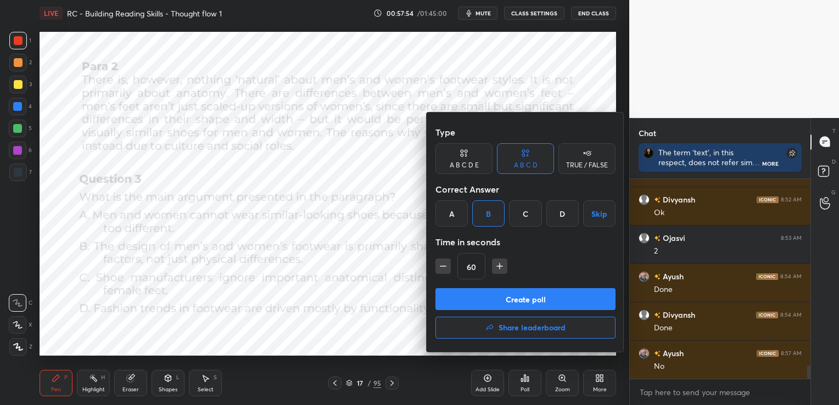
click at [506, 300] on button "Create poll" at bounding box center [525, 299] width 180 height 22
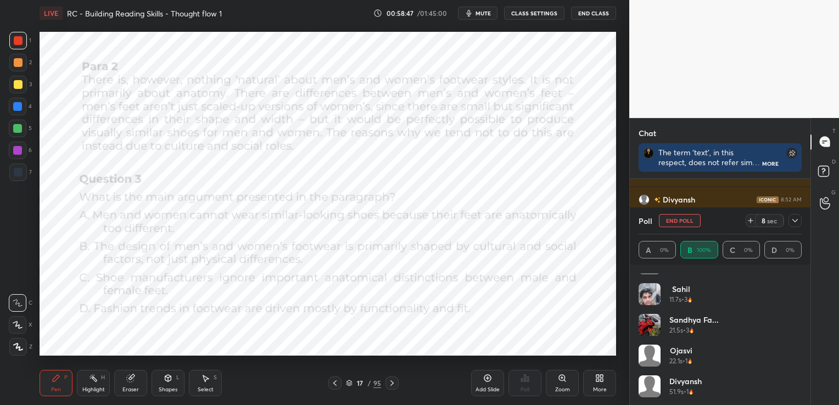
scroll to position [83, 0]
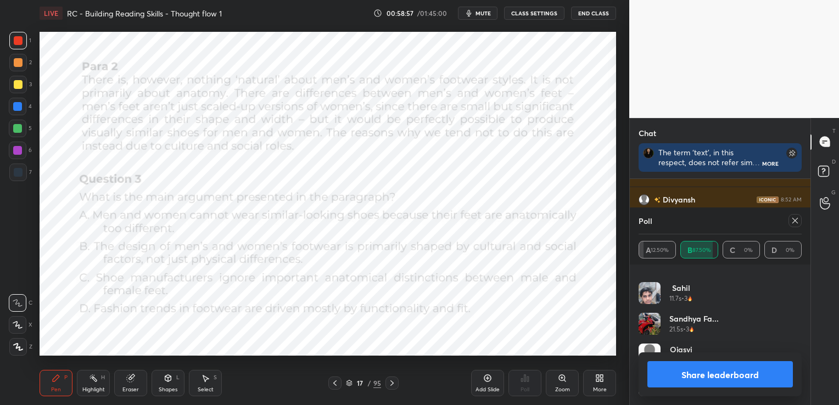
click at [793, 221] on icon at bounding box center [794, 220] width 9 height 9
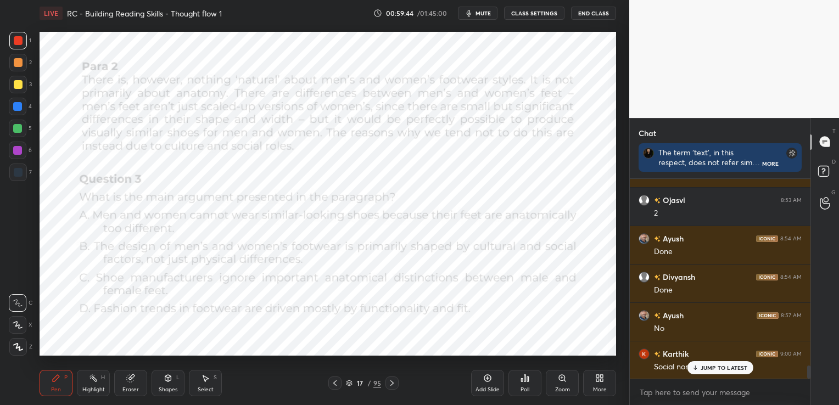
scroll to position [2869, 0]
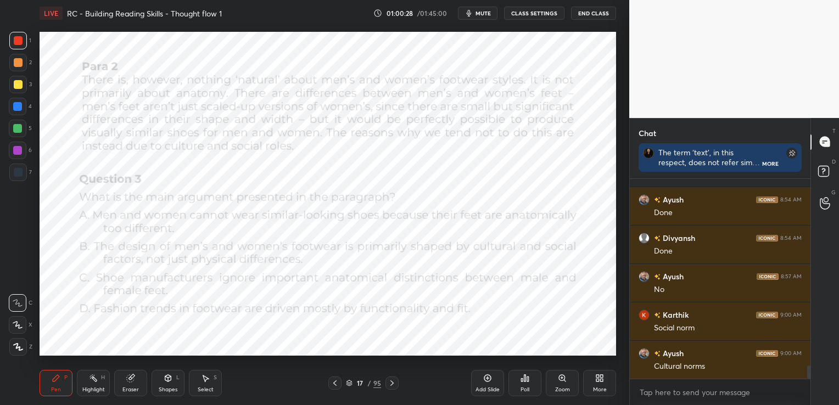
click at [133, 387] on div "Eraser" at bounding box center [130, 389] width 16 height 5
click at [19, 350] on span "Erase all" at bounding box center [17, 347] width 16 height 8
click at [391, 385] on icon at bounding box center [391, 382] width 3 height 5
click at [524, 375] on icon at bounding box center [525, 378] width 2 height 7
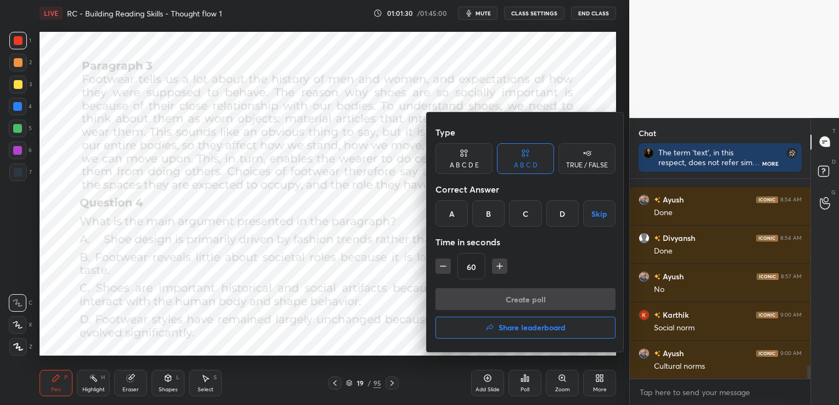
click at [527, 213] on div "C" at bounding box center [525, 213] width 32 height 26
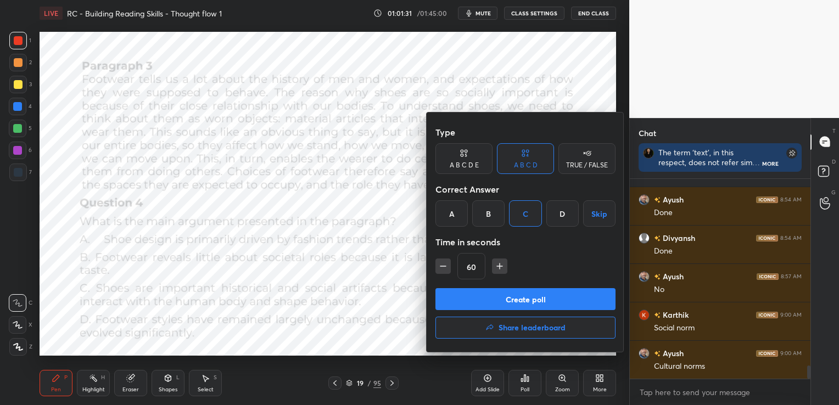
click at [512, 298] on button "Create poll" at bounding box center [525, 299] width 180 height 22
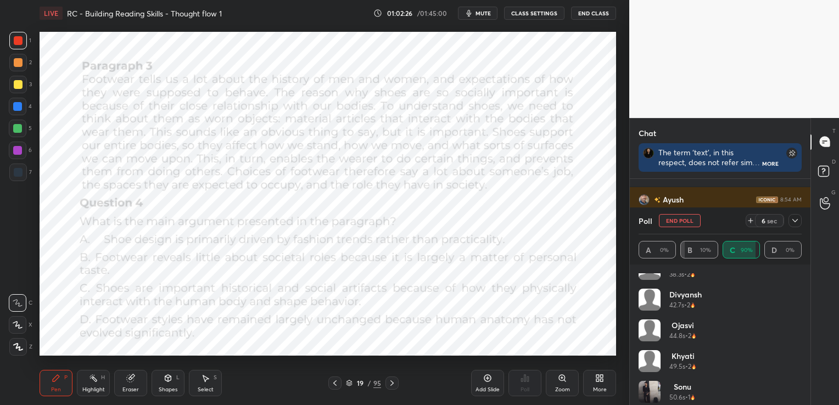
scroll to position [145, 0]
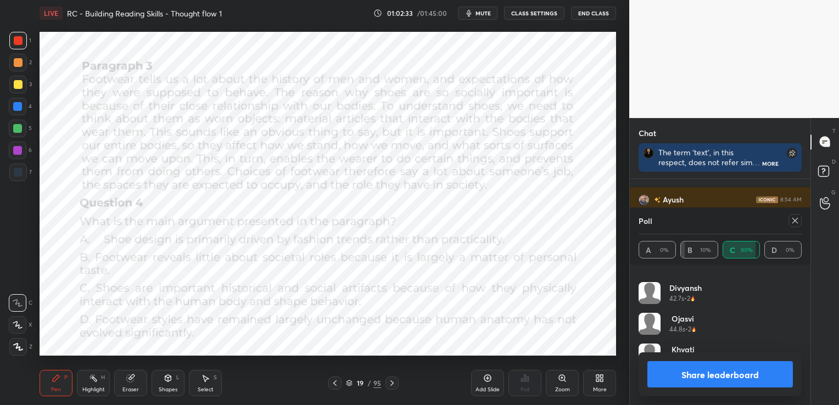
click at [793, 220] on icon at bounding box center [794, 220] width 9 height 9
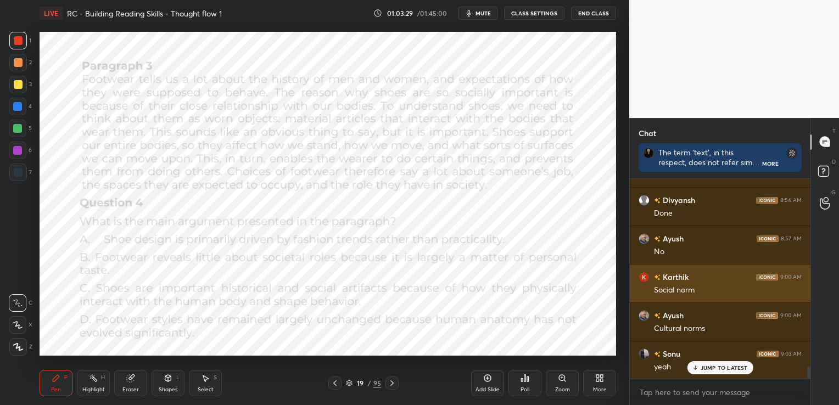
scroll to position [2908, 0]
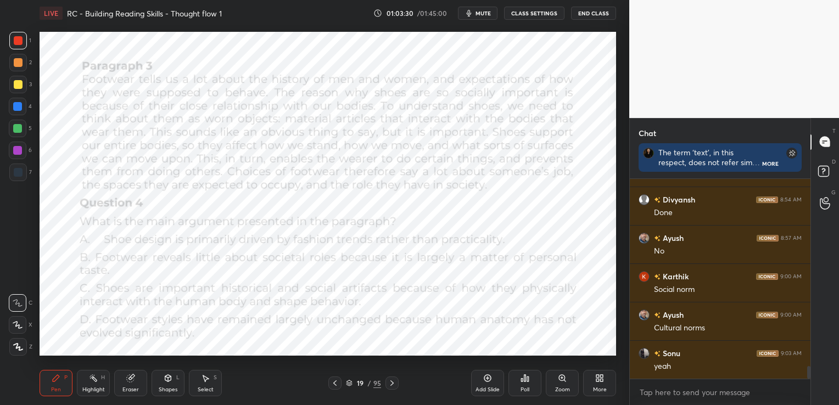
click at [134, 377] on icon at bounding box center [130, 378] width 9 height 9
click at [17, 347] on span "Erase all" at bounding box center [17, 347] width 16 height 8
click at [394, 381] on icon at bounding box center [392, 383] width 9 height 9
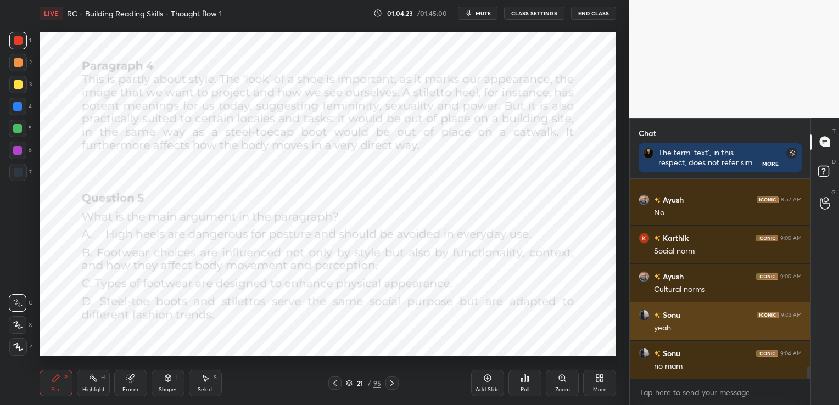
scroll to position [2972, 0]
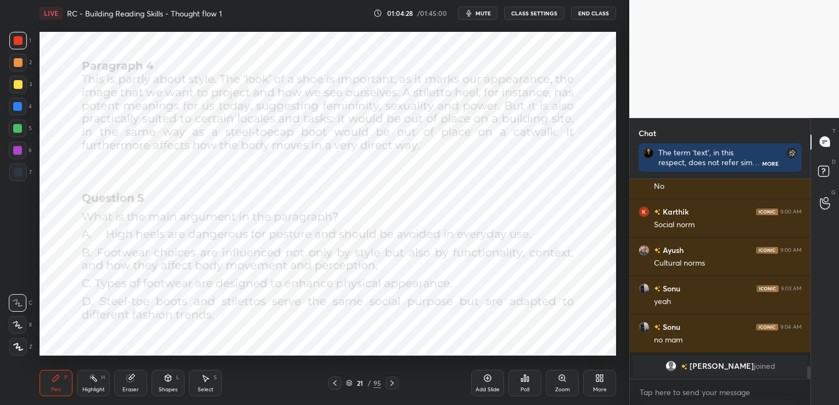
click at [723, 365] on span "[PERSON_NAME]" at bounding box center [721, 366] width 64 height 9
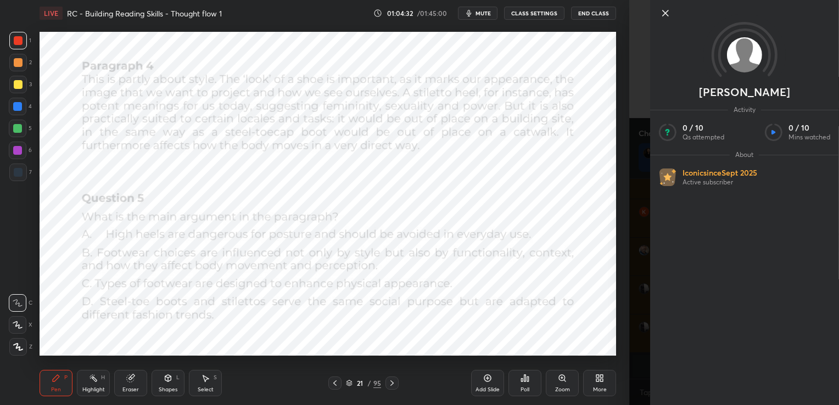
click at [665, 13] on icon at bounding box center [665, 12] width 5 height 5
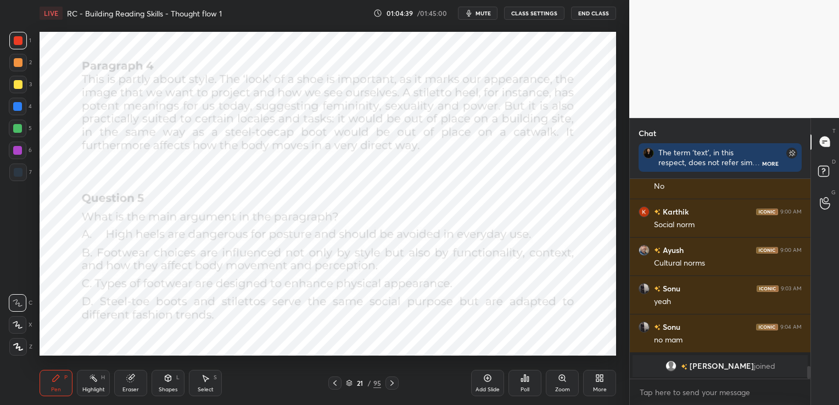
click at [534, 386] on div "Poll" at bounding box center [524, 383] width 33 height 26
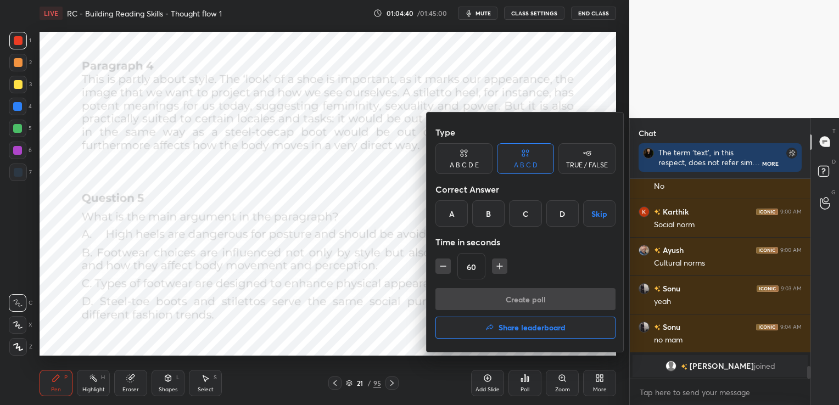
click at [498, 216] on div "B" at bounding box center [488, 213] width 32 height 26
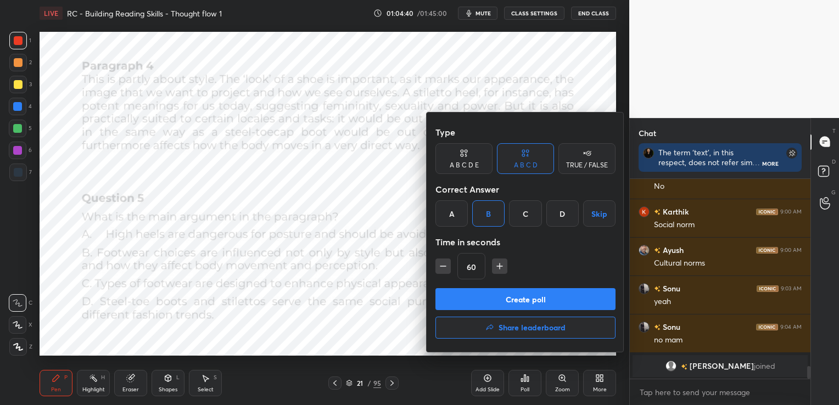
click at [509, 299] on button "Create poll" at bounding box center [525, 299] width 180 height 22
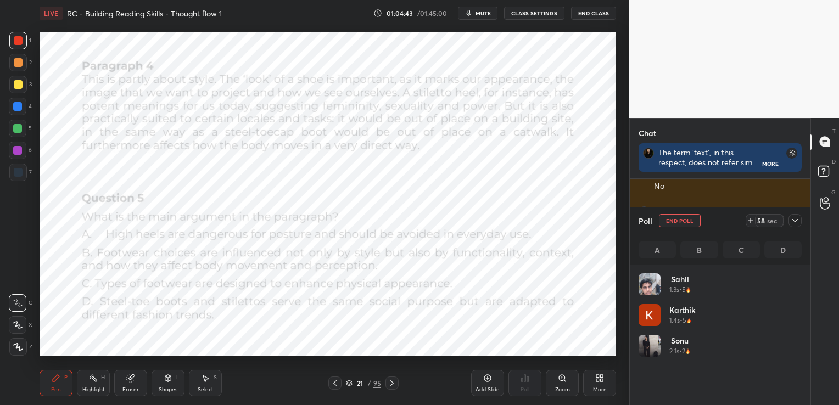
scroll to position [128, 160]
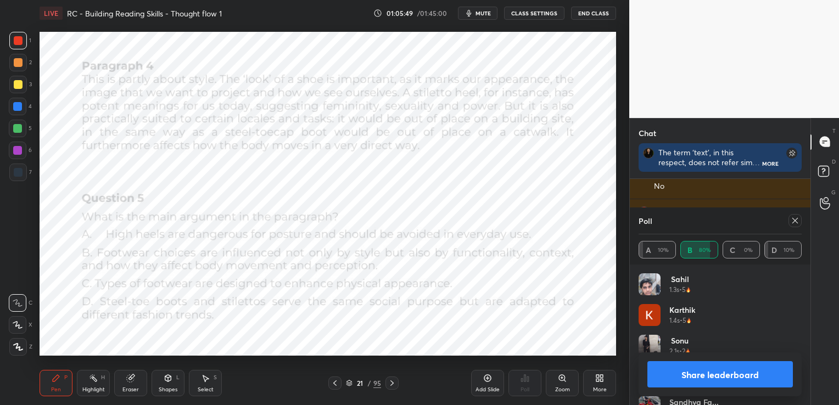
click at [793, 223] on icon at bounding box center [794, 220] width 9 height 9
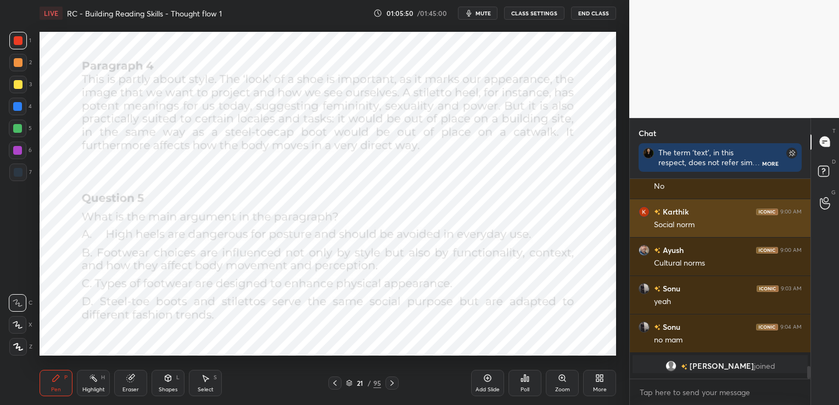
scroll to position [105, 177]
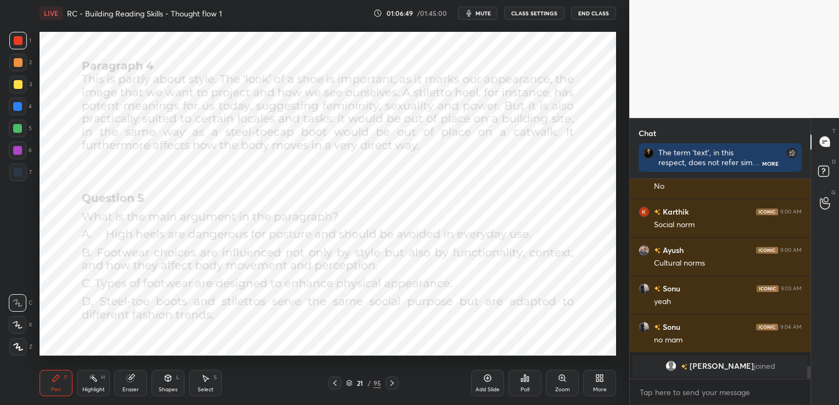
click at [137, 381] on div "Eraser" at bounding box center [130, 383] width 33 height 26
click at [21, 349] on span "Erase all" at bounding box center [17, 347] width 16 height 8
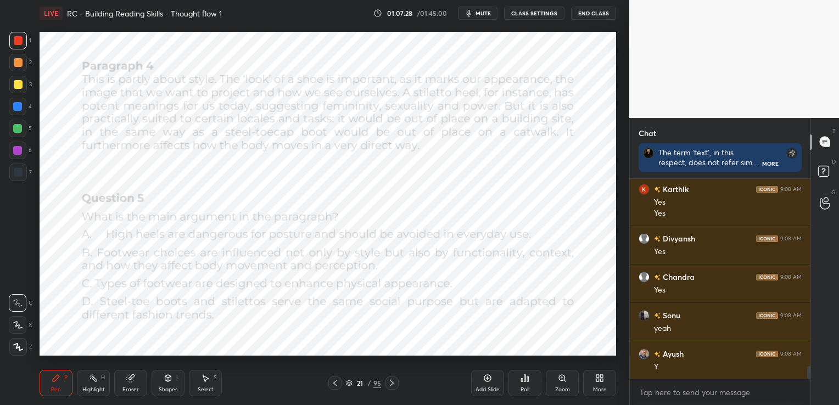
scroll to position [3032, 0]
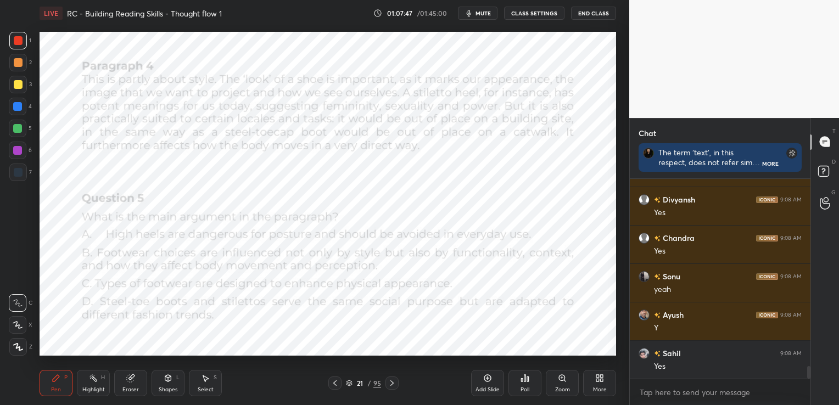
click at [130, 385] on div "Eraser" at bounding box center [130, 383] width 33 height 26
click at [23, 349] on span "Erase all" at bounding box center [17, 347] width 16 height 8
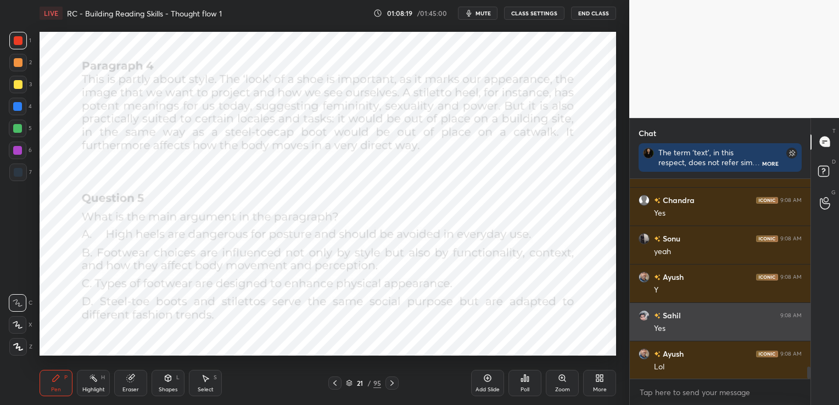
scroll to position [3070, 0]
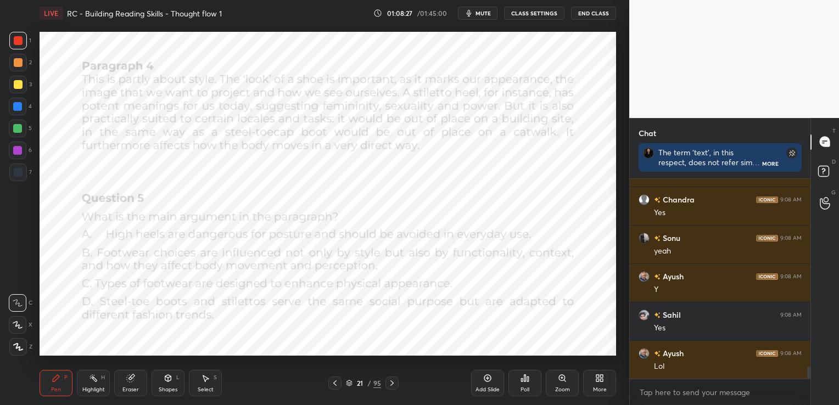
click at [395, 385] on icon at bounding box center [392, 383] width 9 height 9
click at [519, 386] on div "Poll" at bounding box center [524, 383] width 33 height 26
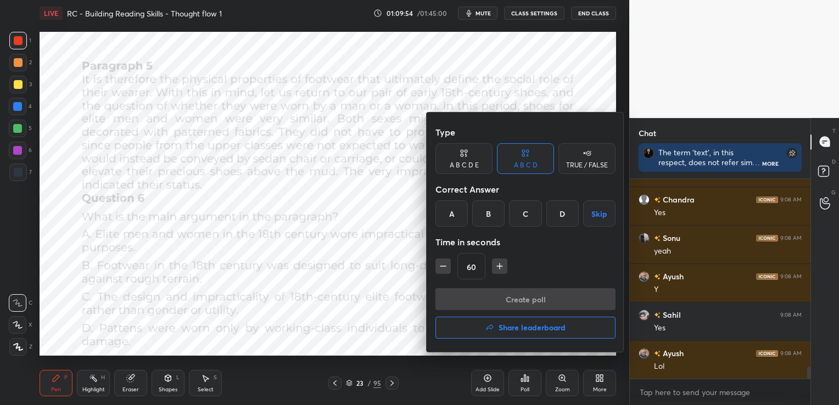
click at [518, 217] on div "C" at bounding box center [525, 213] width 32 height 26
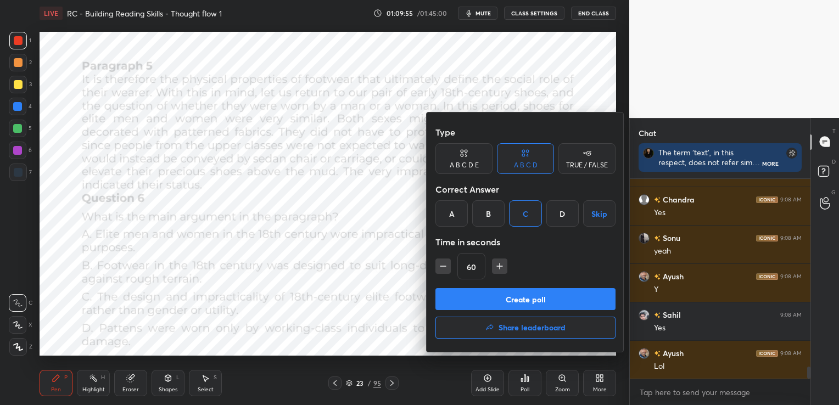
click at [518, 296] on button "Create poll" at bounding box center [525, 299] width 180 height 22
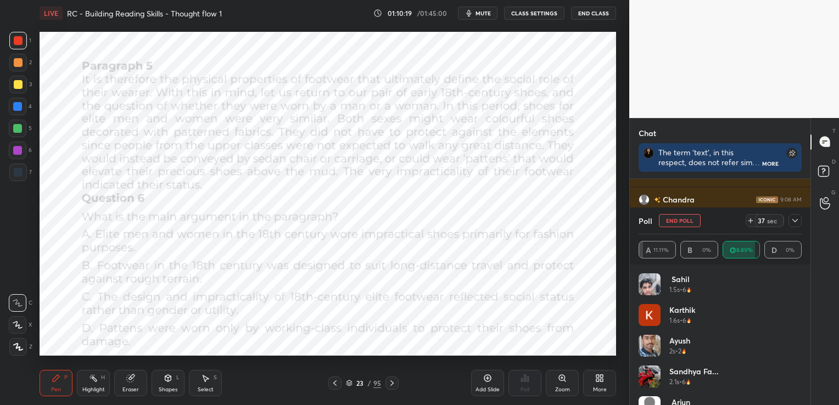
scroll to position [3166, 0]
click at [793, 218] on icon at bounding box center [794, 220] width 9 height 9
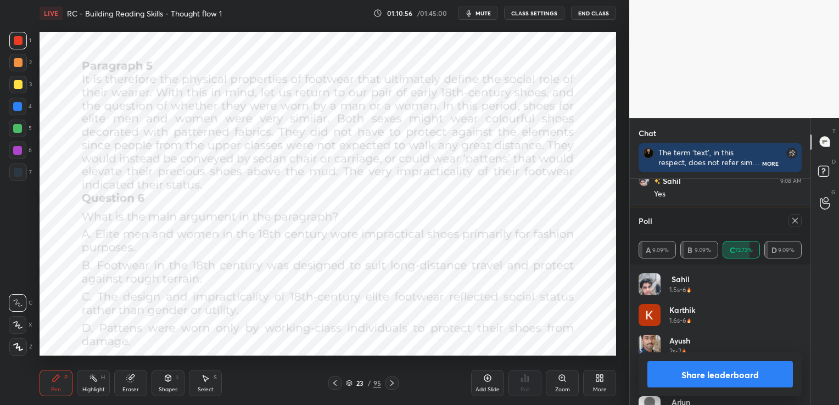
scroll to position [128, 160]
click at [794, 221] on icon at bounding box center [794, 220] width 5 height 5
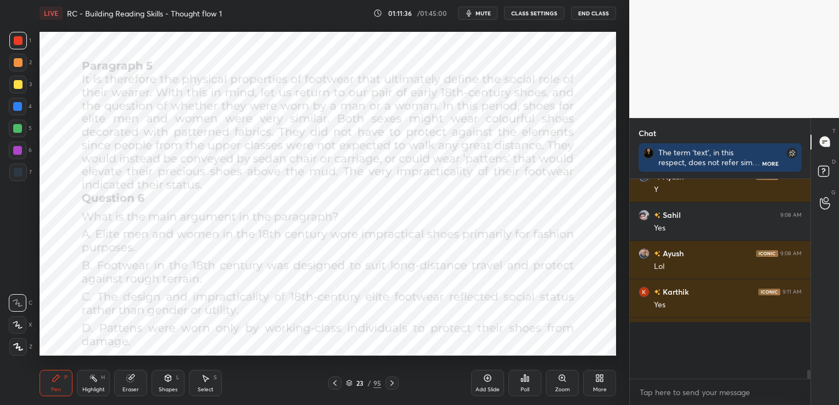
scroll to position [3, 3]
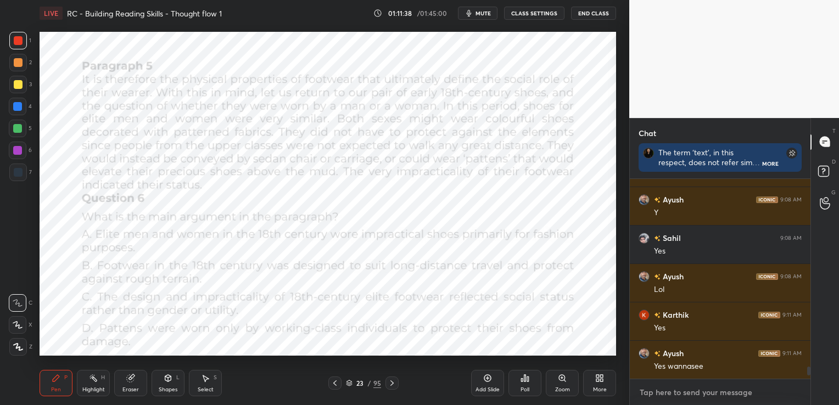
click at [706, 389] on textarea at bounding box center [719, 393] width 163 height 18
paste textarea "[URL][DOMAIN_NAME]"
type textarea "[URL][DOMAIN_NAME]"
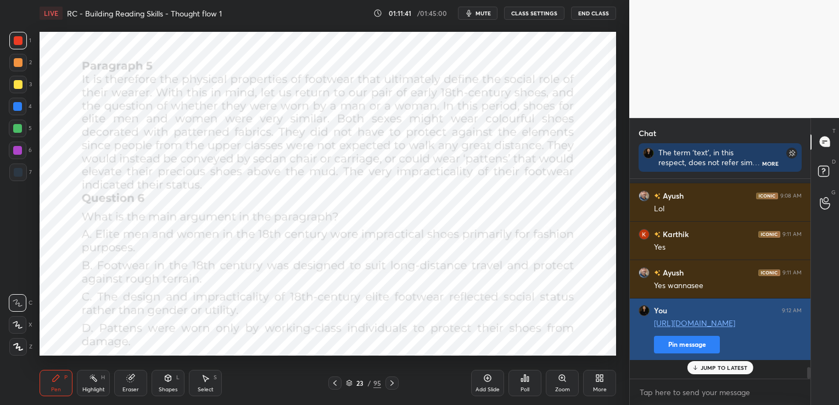
click at [670, 353] on button "Pin message" at bounding box center [687, 345] width 66 height 18
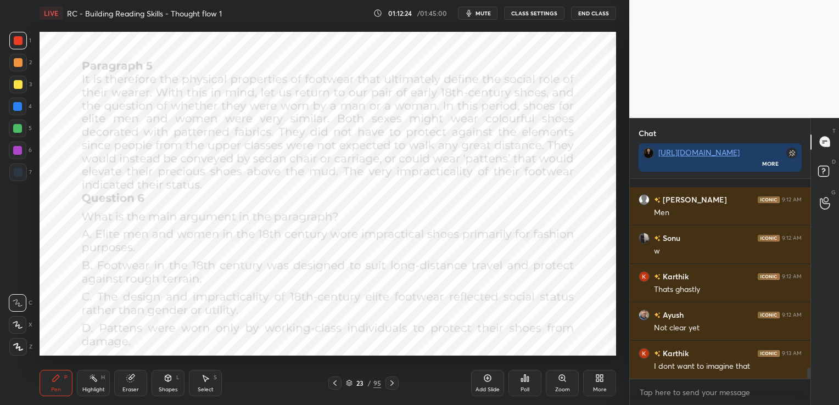
click at [122, 381] on div "Eraser" at bounding box center [130, 383] width 33 height 26
click at [12, 347] on span "Erase all" at bounding box center [17, 347] width 16 height 8
click at [388, 384] on icon at bounding box center [392, 383] width 9 height 9
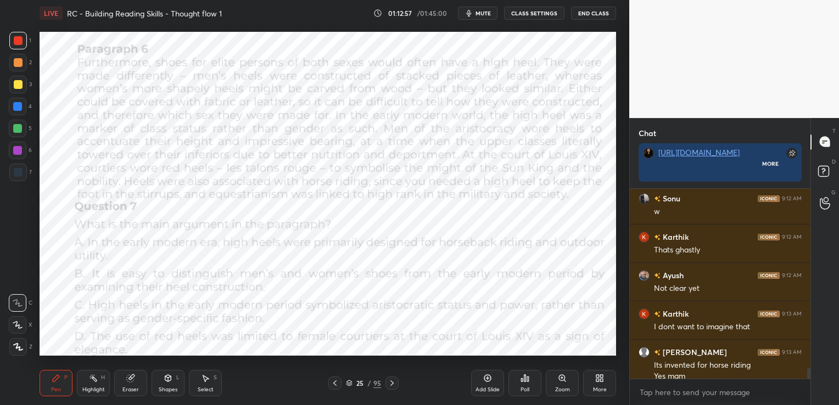
scroll to position [3470, 0]
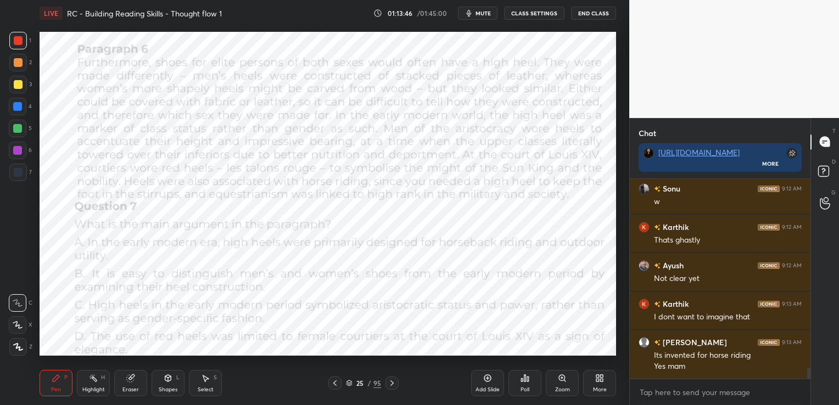
click at [518, 383] on div "Poll" at bounding box center [524, 383] width 33 height 26
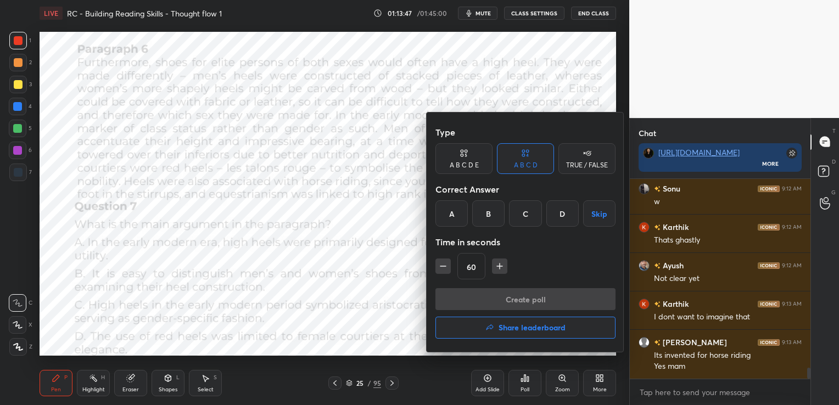
click at [529, 217] on div "C" at bounding box center [525, 213] width 32 height 26
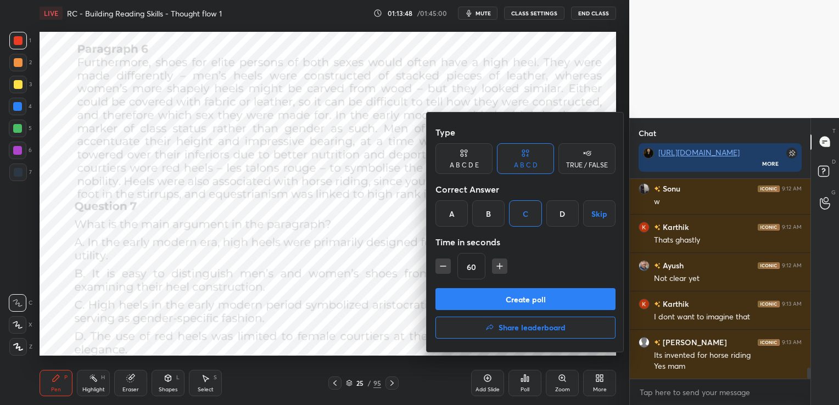
click at [531, 308] on button "Create poll" at bounding box center [525, 299] width 180 height 22
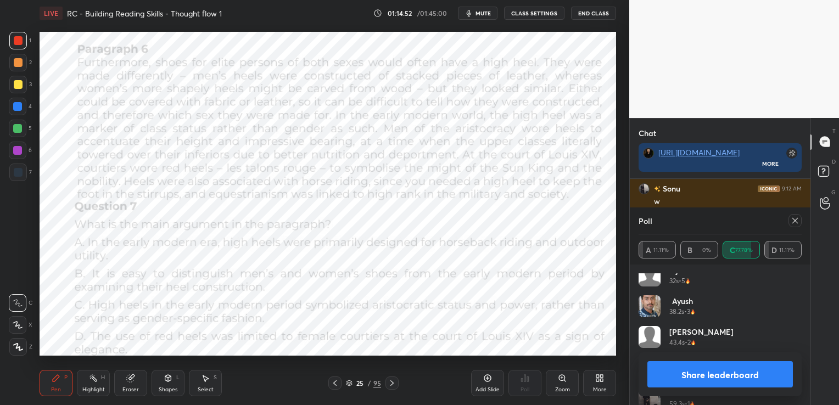
scroll to position [83, 0]
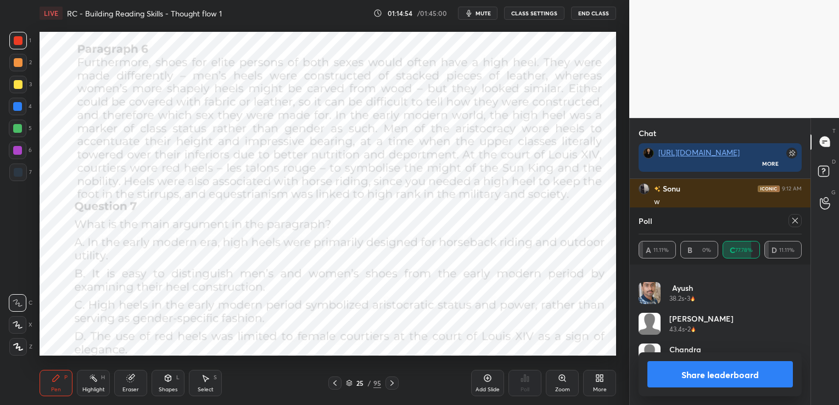
click at [797, 218] on icon at bounding box center [794, 220] width 9 height 9
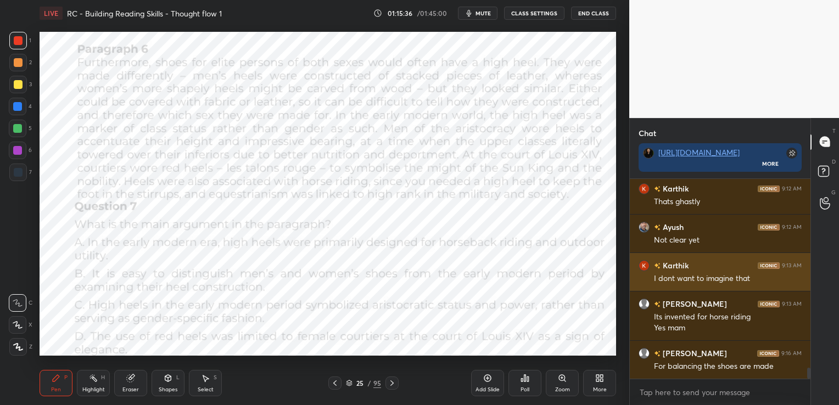
scroll to position [3534, 0]
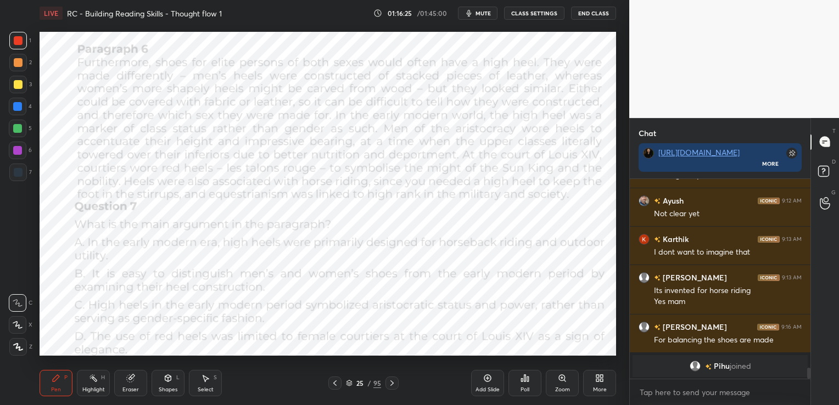
click at [132, 384] on div "Eraser" at bounding box center [130, 383] width 33 height 26
click at [18, 349] on span "Erase all" at bounding box center [17, 347] width 16 height 8
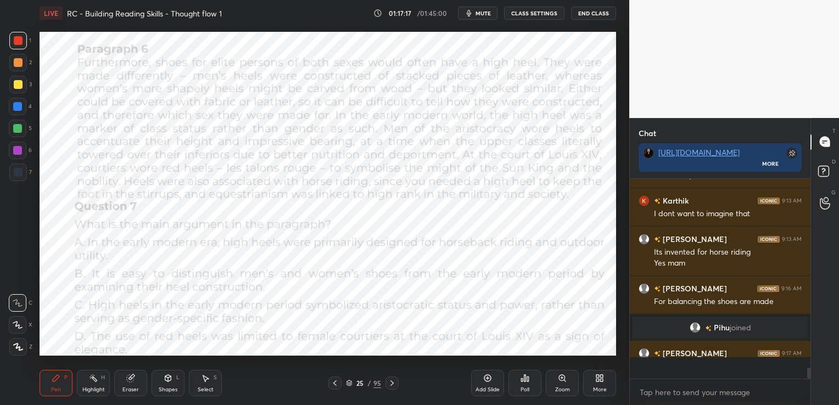
scroll to position [3365, 0]
click at [135, 387] on div "Eraser" at bounding box center [130, 389] width 16 height 5
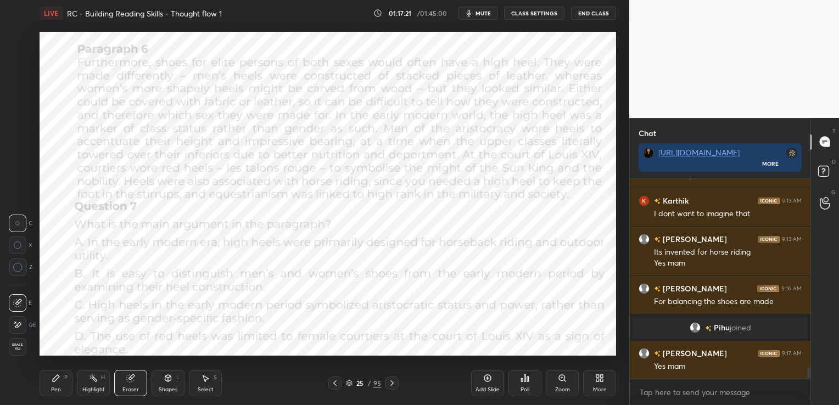
click at [27, 348] on div "Erase all" at bounding box center [19, 347] width 20 height 18
click at [23, 347] on div at bounding box center [18, 347] width 18 height 18
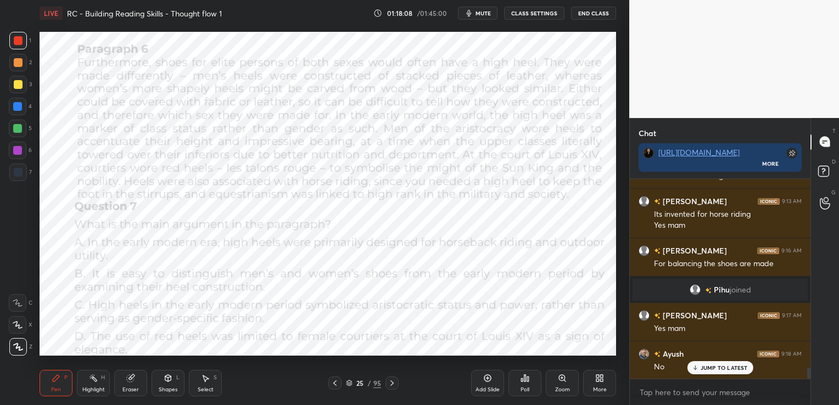
scroll to position [3442, 0]
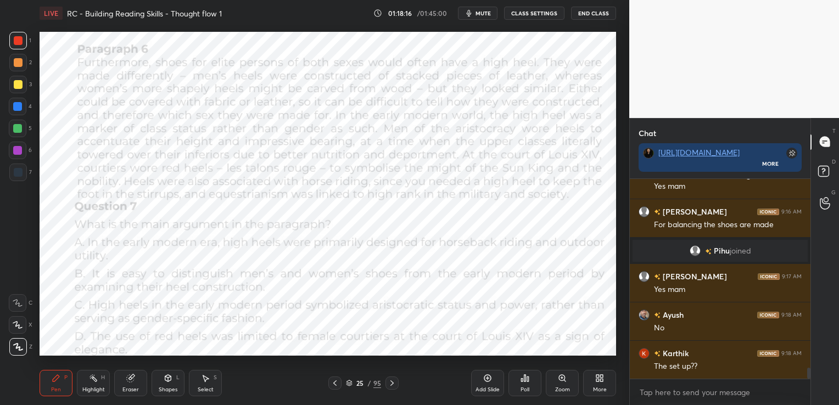
click at [127, 385] on div "Eraser" at bounding box center [130, 383] width 33 height 26
click at [18, 344] on span "Erase all" at bounding box center [17, 347] width 16 height 8
click at [489, 381] on icon at bounding box center [487, 378] width 9 height 9
click at [128, 385] on div "Eraser" at bounding box center [130, 383] width 33 height 26
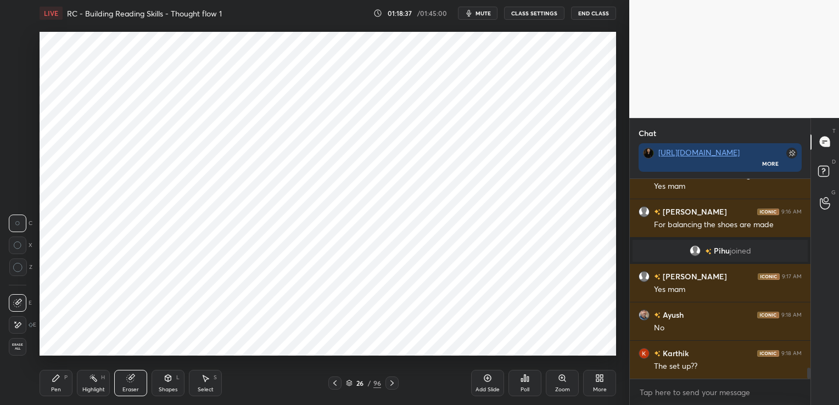
click at [22, 346] on span "Erase all" at bounding box center [17, 347] width 16 height 8
click at [141, 383] on div "Eraser" at bounding box center [130, 383] width 33 height 26
click at [20, 349] on span "Erase all" at bounding box center [17, 347] width 16 height 8
click at [334, 378] on div at bounding box center [334, 383] width 13 height 13
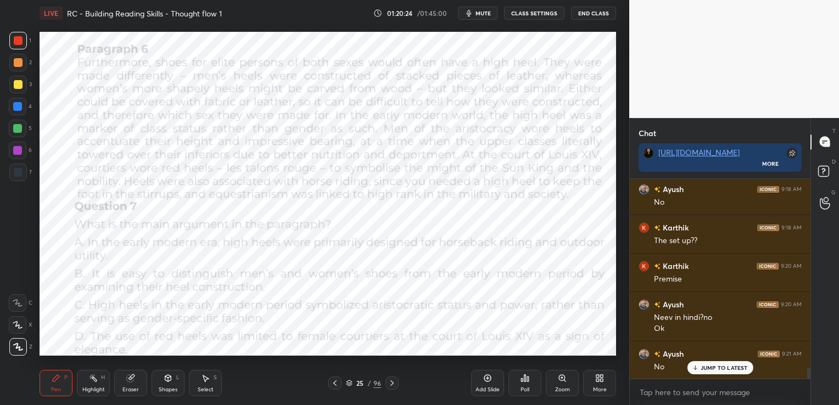
scroll to position [3579, 0]
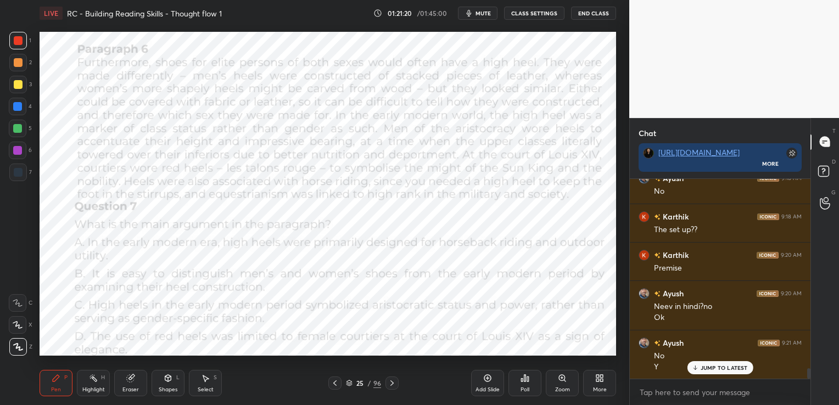
click at [130, 391] on div "Eraser" at bounding box center [130, 389] width 16 height 5
click at [17, 345] on span "Erase all" at bounding box center [17, 347] width 16 height 8
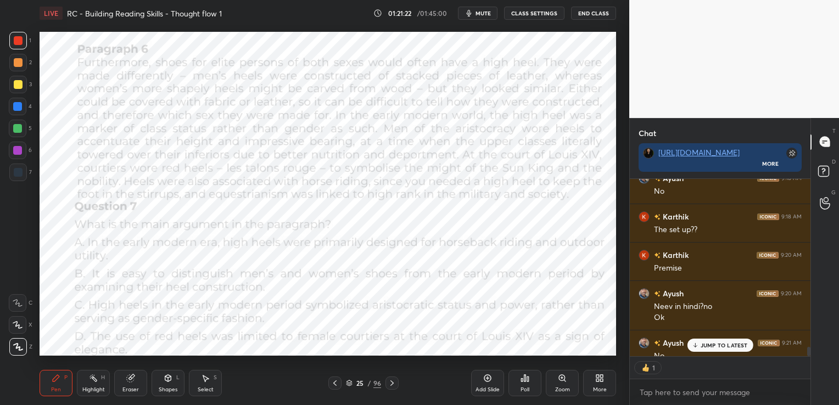
scroll to position [174, 177]
click at [394, 384] on icon at bounding box center [392, 383] width 9 height 9
click at [392, 383] on icon at bounding box center [391, 382] width 3 height 5
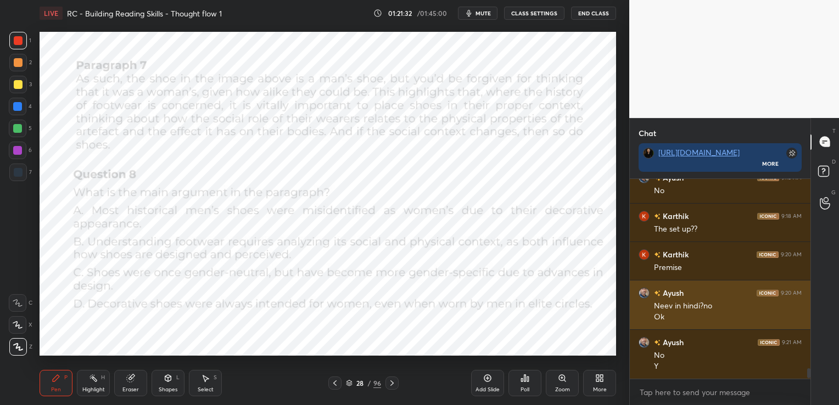
scroll to position [3579, 0]
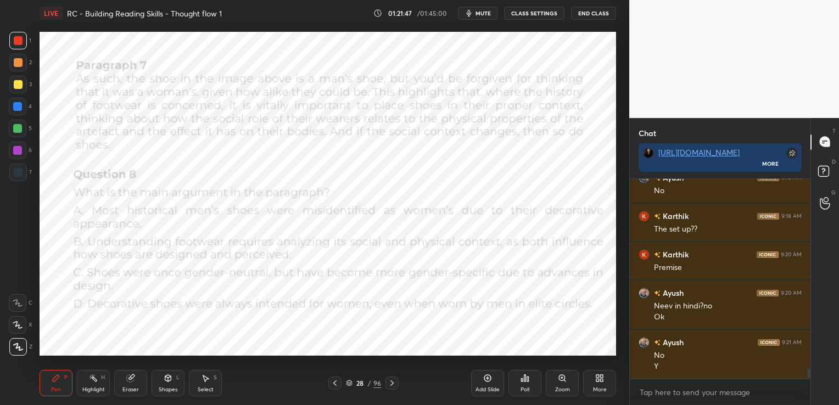
click at [529, 385] on div "Poll" at bounding box center [524, 383] width 33 height 26
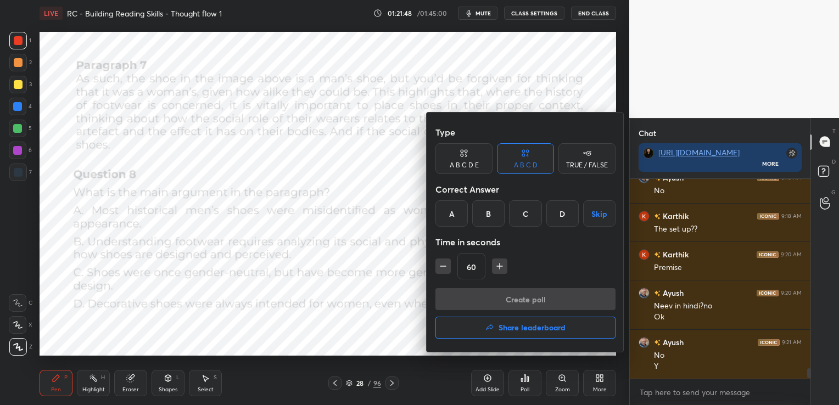
click at [492, 215] on div "B" at bounding box center [488, 213] width 32 height 26
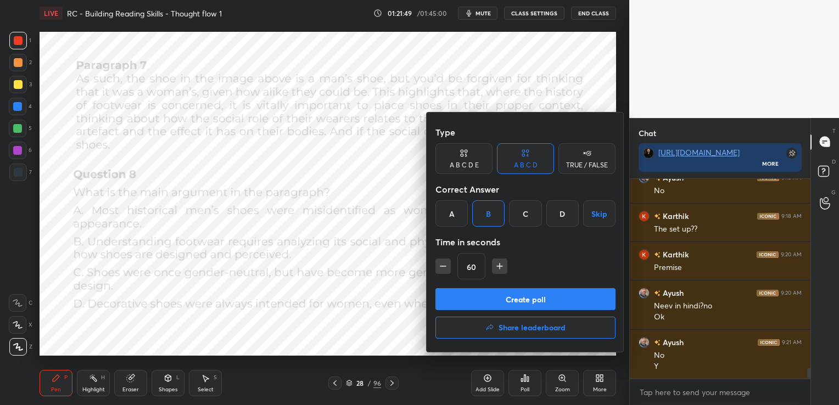
click at [514, 295] on button "Create poll" at bounding box center [525, 299] width 180 height 22
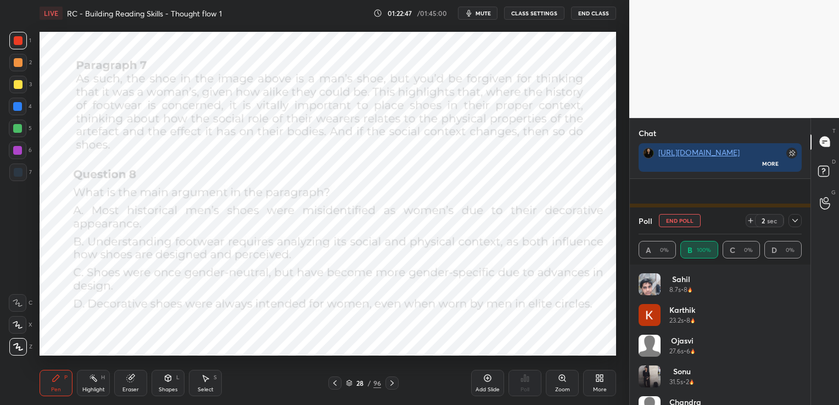
scroll to position [3675, 0]
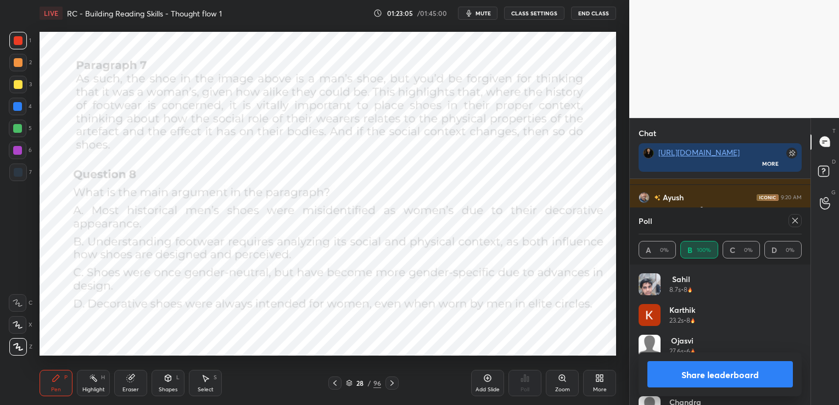
click at [796, 220] on icon at bounding box center [794, 220] width 9 height 9
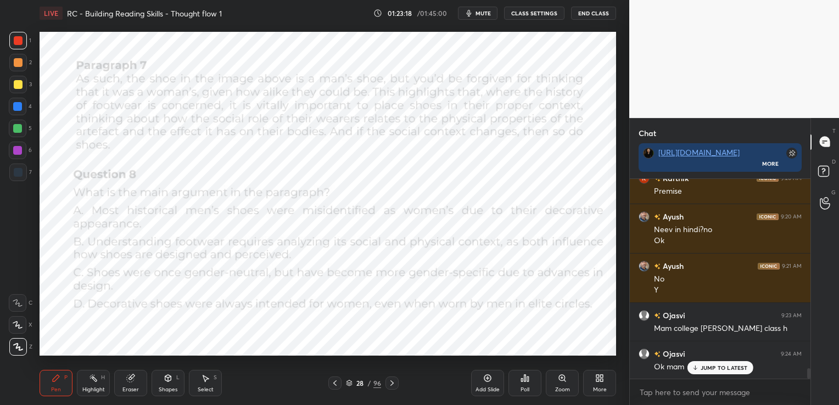
scroll to position [3656, 0]
click at [391, 382] on icon at bounding box center [392, 383] width 9 height 9
click at [485, 14] on span "mute" at bounding box center [482, 13] width 15 height 8
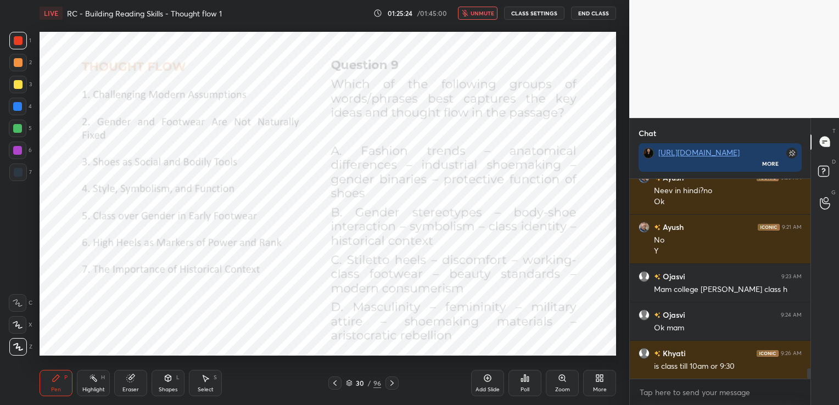
click at [493, 13] on span "unmute" at bounding box center [482, 13] width 24 height 8
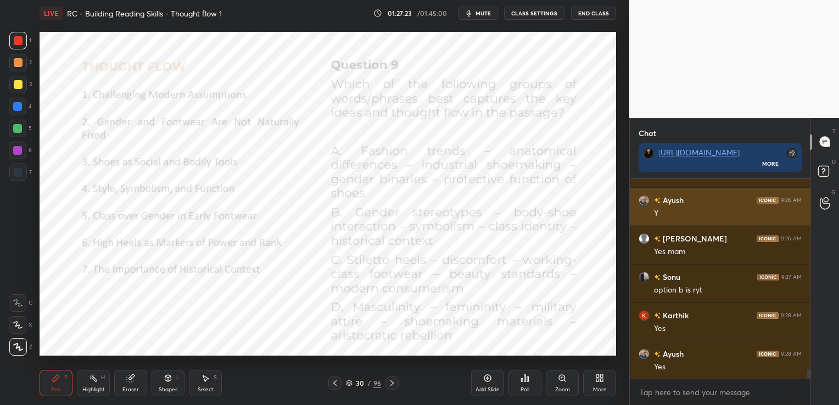
scroll to position [3936, 0]
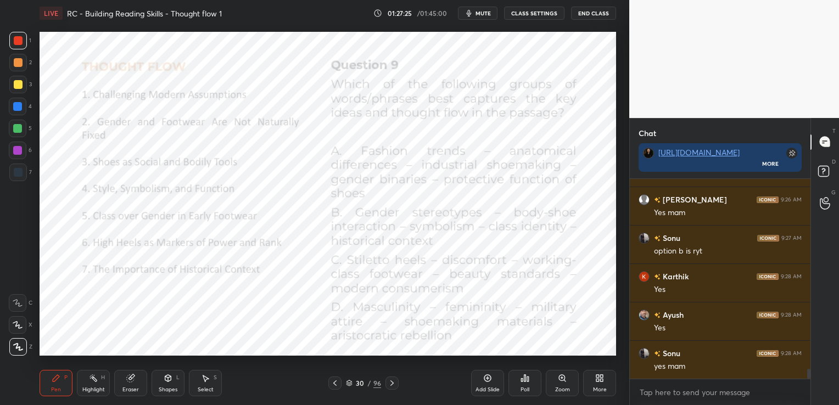
click at [130, 383] on icon at bounding box center [130, 378] width 9 height 9
click at [22, 346] on span "Erase all" at bounding box center [17, 347] width 16 height 8
click at [530, 381] on div "Poll" at bounding box center [524, 383] width 33 height 26
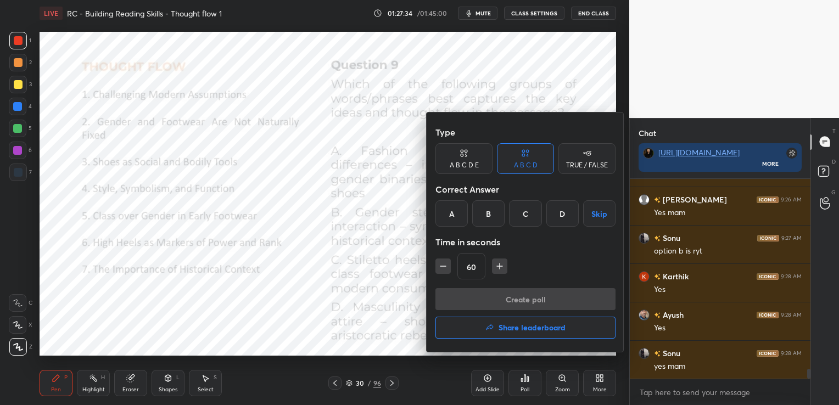
click at [494, 220] on div "B" at bounding box center [488, 213] width 32 height 26
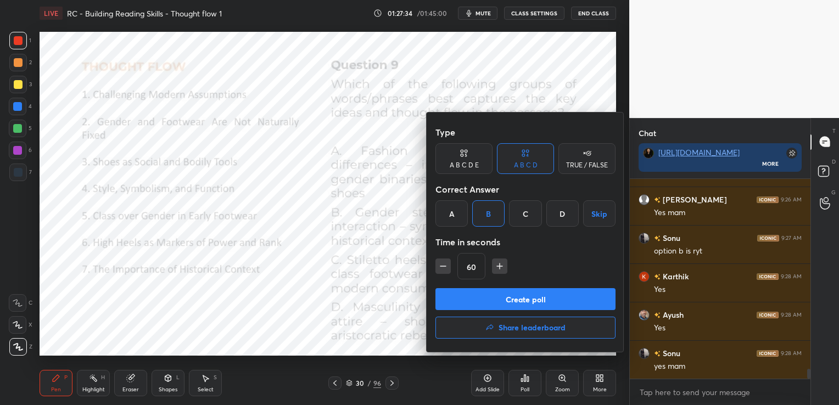
click at [441, 265] on icon "button" at bounding box center [442, 266] width 11 height 11
click at [446, 267] on icon "button" at bounding box center [442, 266] width 11 height 11
type input "15"
click at [458, 296] on button "Create poll" at bounding box center [525, 299] width 180 height 22
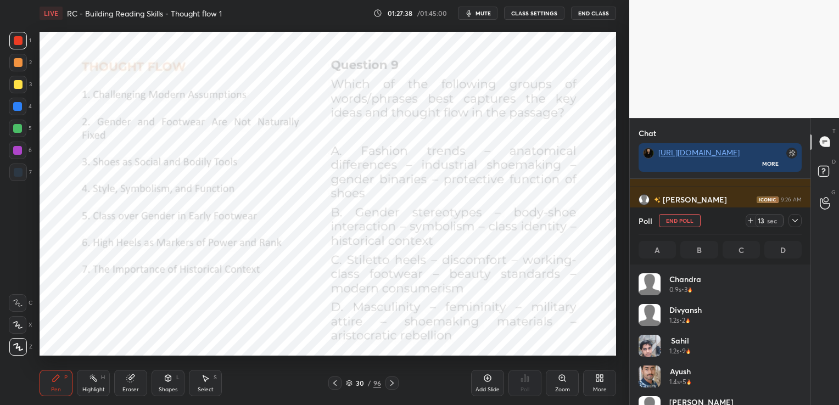
scroll to position [128, 160]
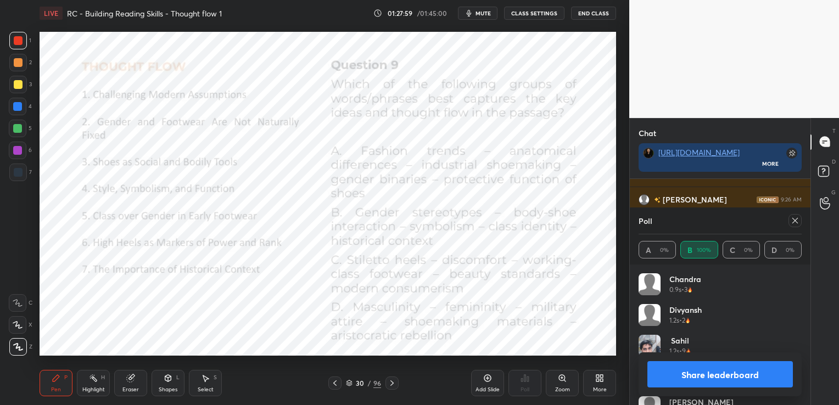
click at [791, 218] on icon at bounding box center [794, 220] width 9 height 9
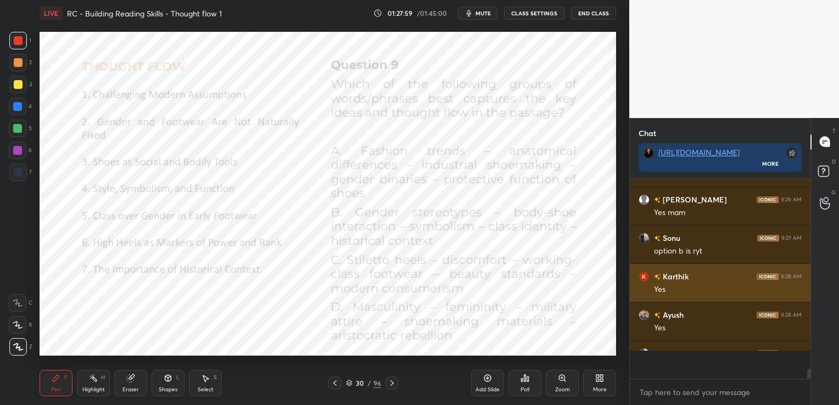
scroll to position [184, 177]
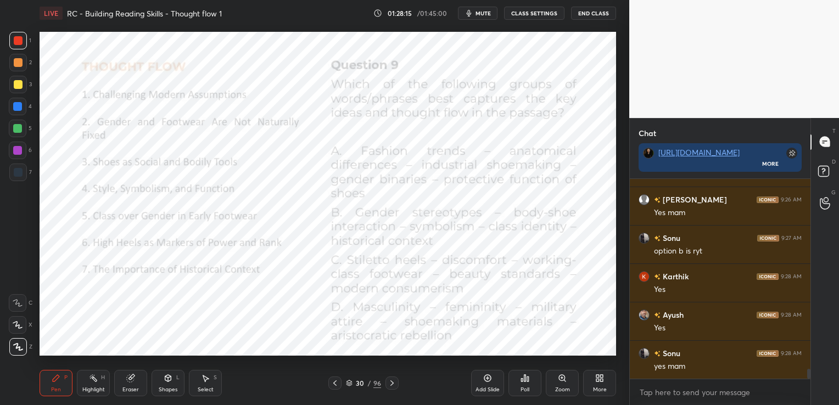
click at [128, 383] on div "Eraser" at bounding box center [130, 383] width 33 height 26
click at [21, 350] on span "Erase all" at bounding box center [17, 347] width 16 height 8
click at [392, 383] on icon at bounding box center [391, 382] width 3 height 5
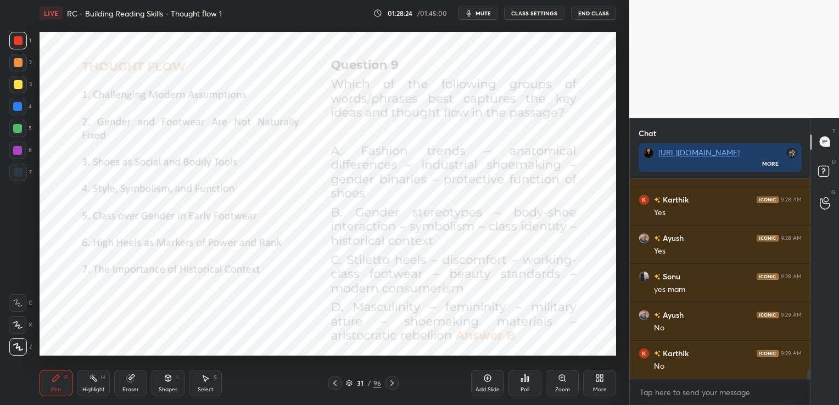
click at [392, 383] on icon at bounding box center [391, 382] width 3 height 5
click at [525, 384] on div "Poll" at bounding box center [524, 383] width 33 height 26
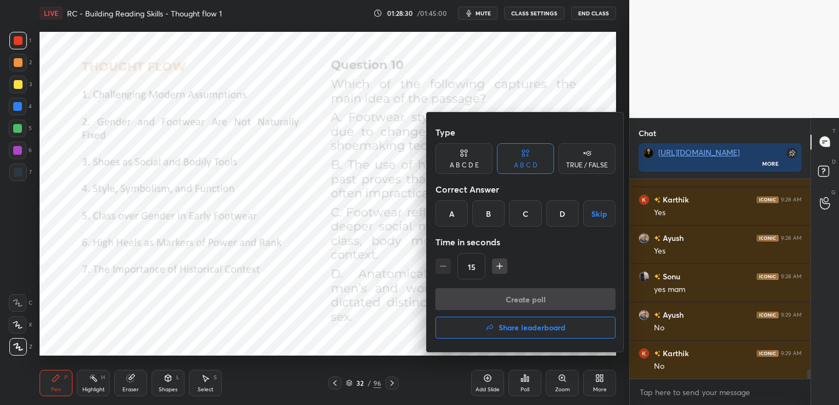
click at [523, 215] on div "C" at bounding box center [525, 213] width 32 height 26
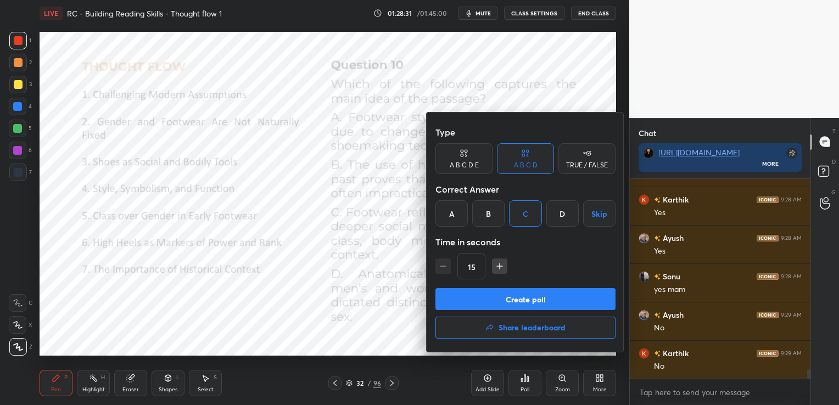
click at [501, 265] on icon "button" at bounding box center [499, 266] width 11 height 11
type input "60"
click at [499, 299] on button "Create poll" at bounding box center [525, 299] width 180 height 22
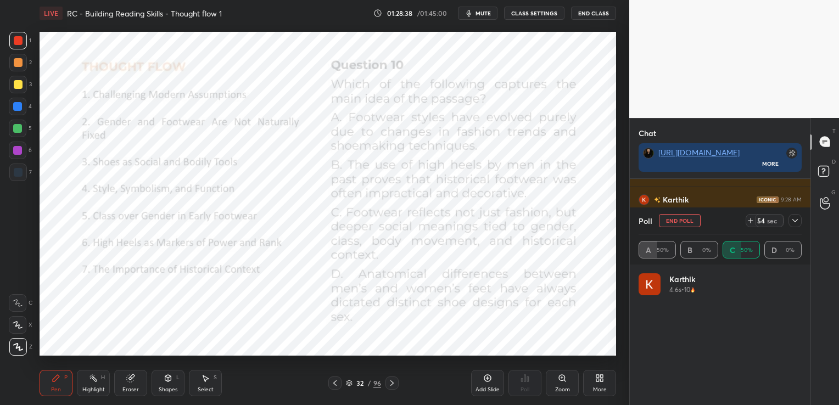
scroll to position [128, 160]
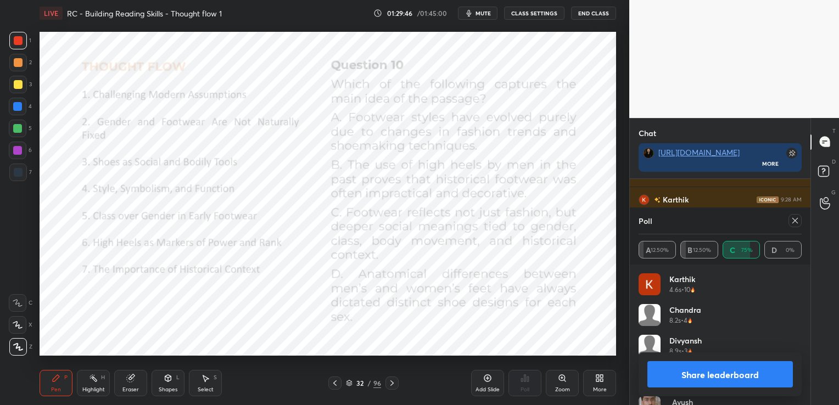
click at [794, 223] on icon at bounding box center [794, 220] width 9 height 9
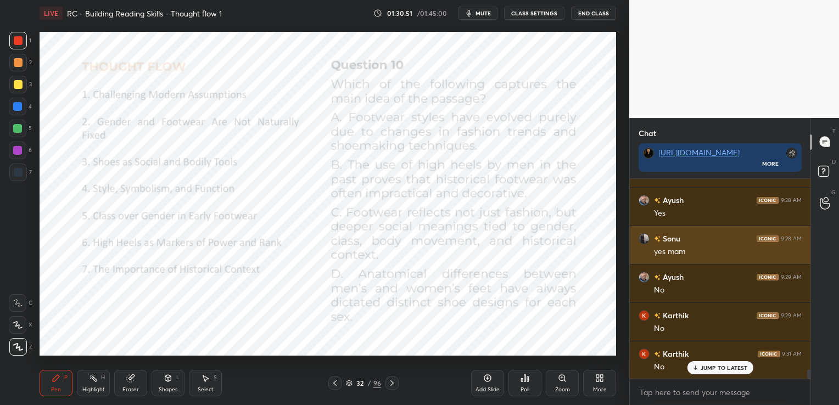
scroll to position [4051, 0]
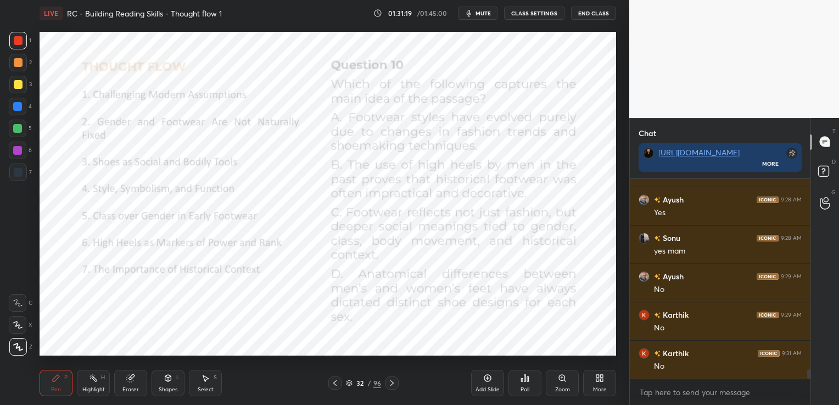
click at [127, 383] on icon at bounding box center [130, 378] width 9 height 9
click at [21, 352] on div "Erase all" at bounding box center [18, 347] width 18 height 18
click at [127, 383] on div "Eraser" at bounding box center [130, 383] width 33 height 26
click at [18, 352] on div "Erase all" at bounding box center [18, 347] width 18 height 18
click at [391, 385] on icon at bounding box center [392, 383] width 9 height 9
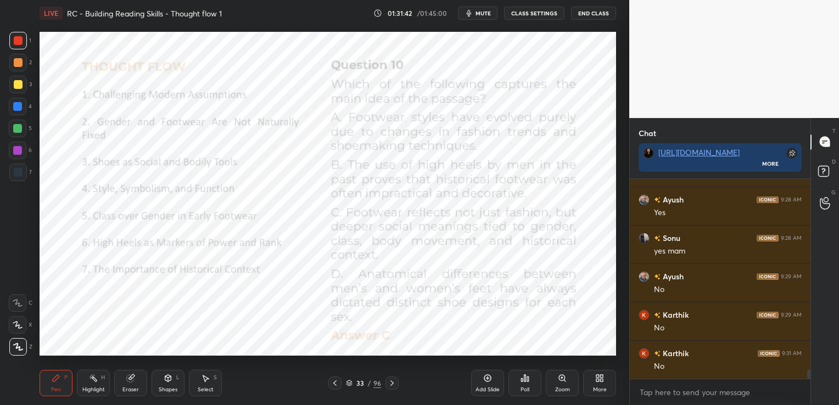
click at [391, 385] on icon at bounding box center [392, 383] width 9 height 9
click at [530, 378] on div "Poll" at bounding box center [524, 383] width 33 height 26
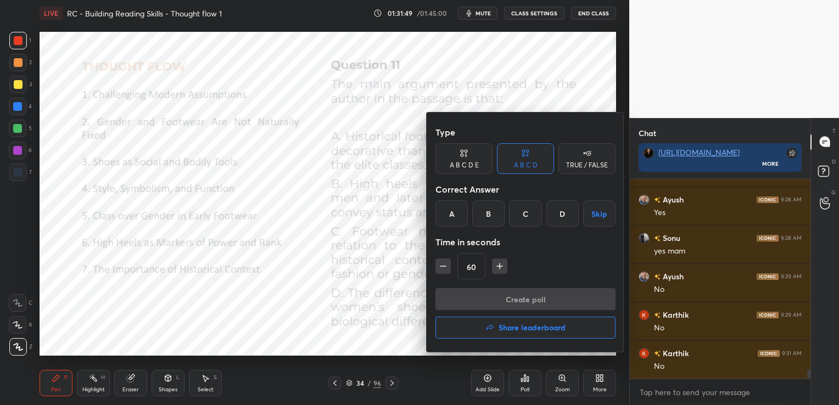
click at [527, 209] on div "C" at bounding box center [525, 213] width 32 height 26
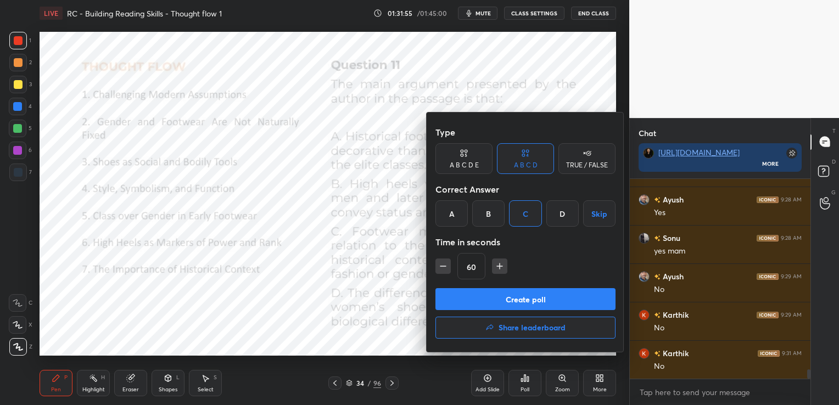
click at [485, 304] on button "Create poll" at bounding box center [525, 299] width 180 height 22
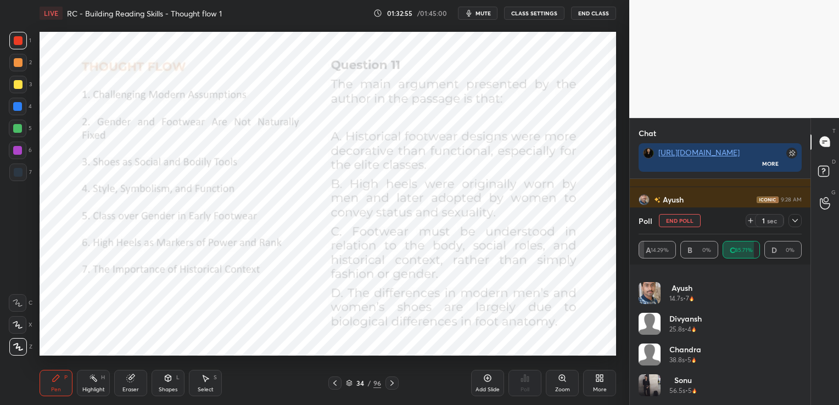
scroll to position [0, 0]
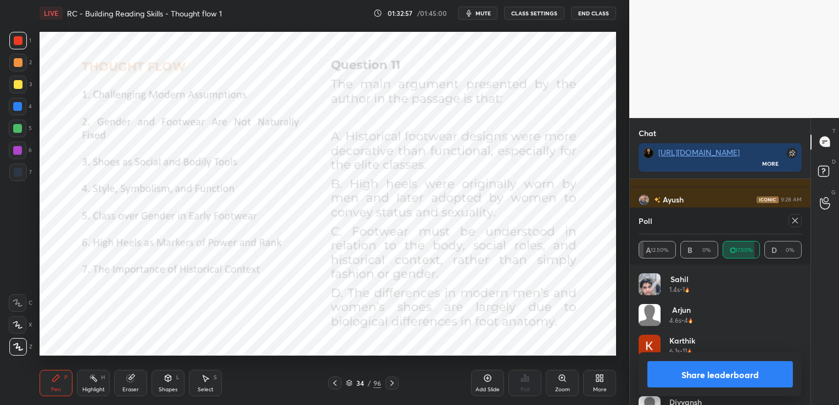
click at [795, 221] on icon at bounding box center [794, 220] width 5 height 5
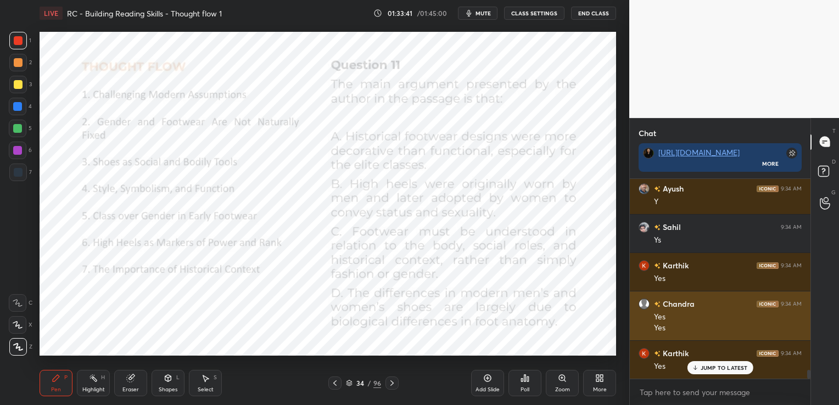
scroll to position [4292, 0]
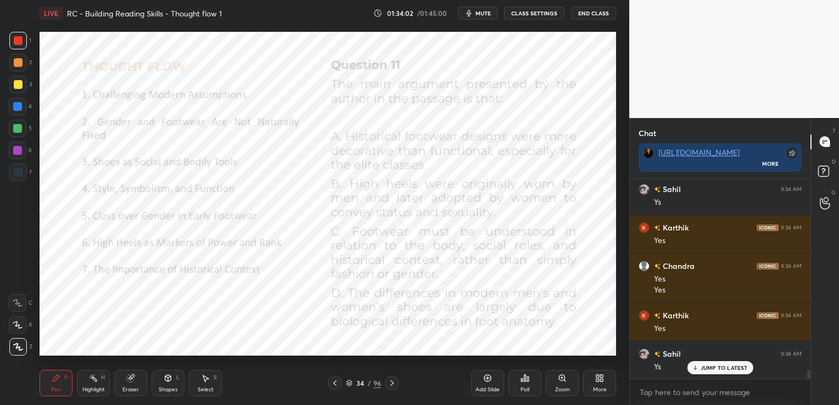
click at [130, 386] on div "Eraser" at bounding box center [130, 383] width 33 height 26
click at [31, 346] on div "E E Erase all" at bounding box center [22, 323] width 27 height 66
click at [24, 346] on span "Erase all" at bounding box center [17, 347] width 16 height 8
click at [137, 376] on div "Eraser" at bounding box center [130, 383] width 33 height 26
click at [15, 347] on span "Erase all" at bounding box center [17, 347] width 16 height 8
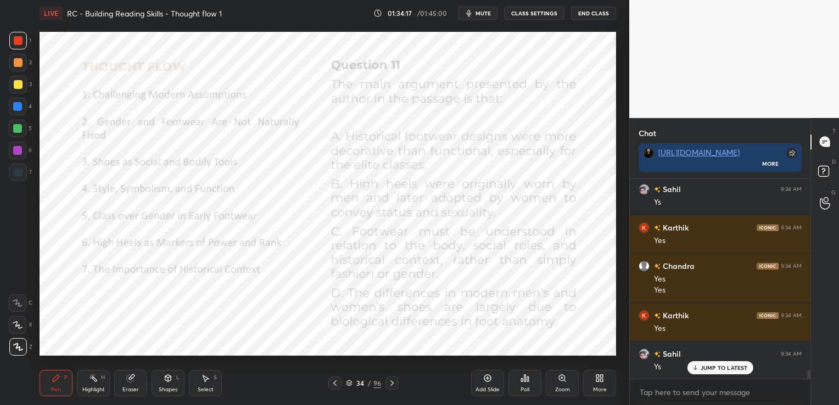
click at [393, 386] on icon at bounding box center [392, 383] width 9 height 9
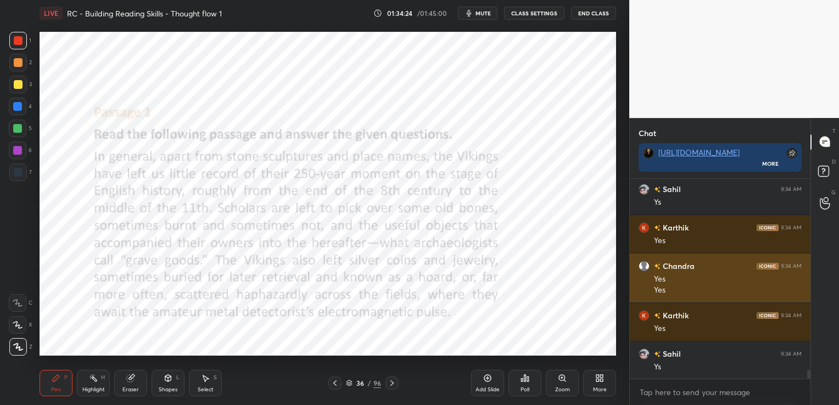
scroll to position [4293, 0]
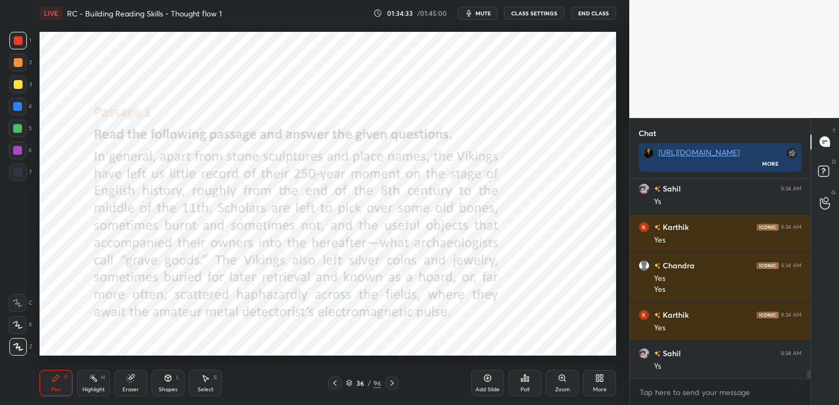
click at [335, 384] on icon at bounding box center [334, 383] width 9 height 9
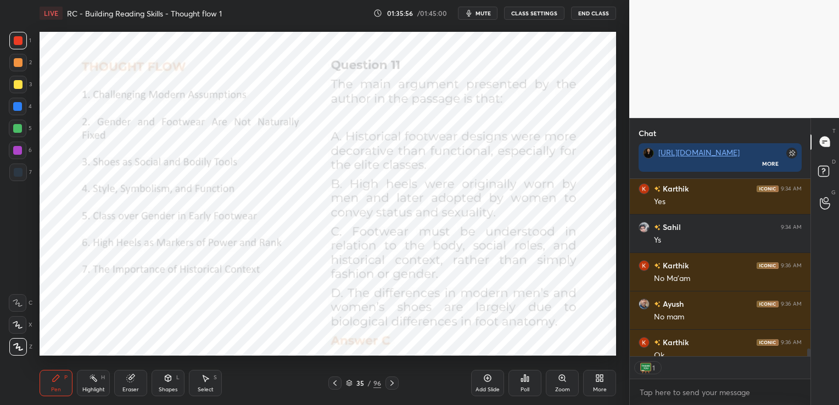
scroll to position [3, 3]
click at [493, 16] on button "mute" at bounding box center [478, 13] width 40 height 13
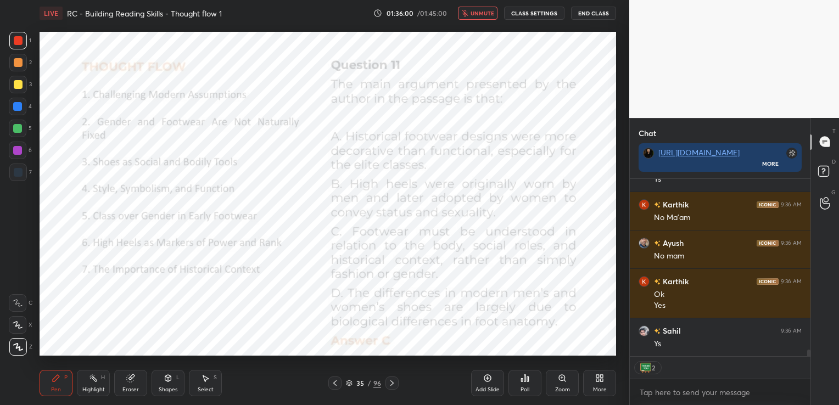
scroll to position [4519, 0]
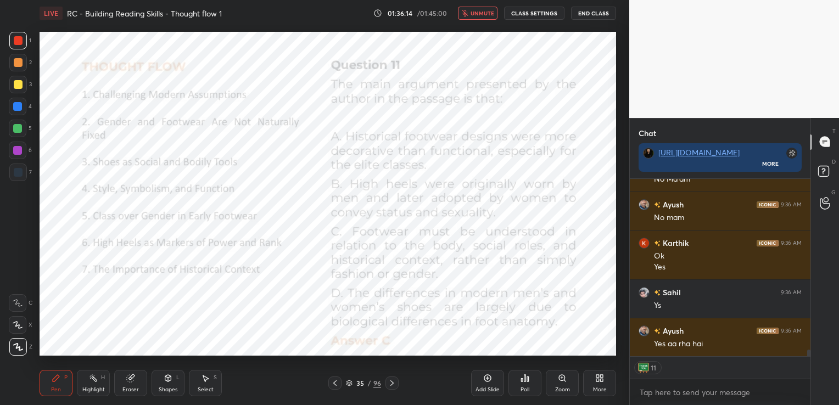
click at [492, 17] on button "unmute" at bounding box center [478, 13] width 40 height 13
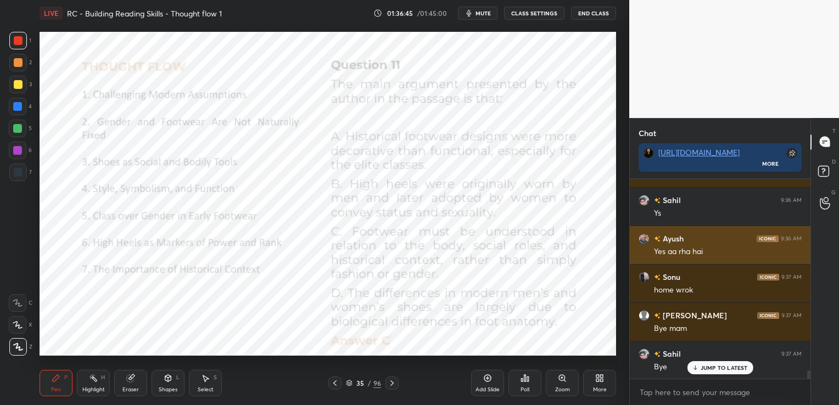
scroll to position [4650, 0]
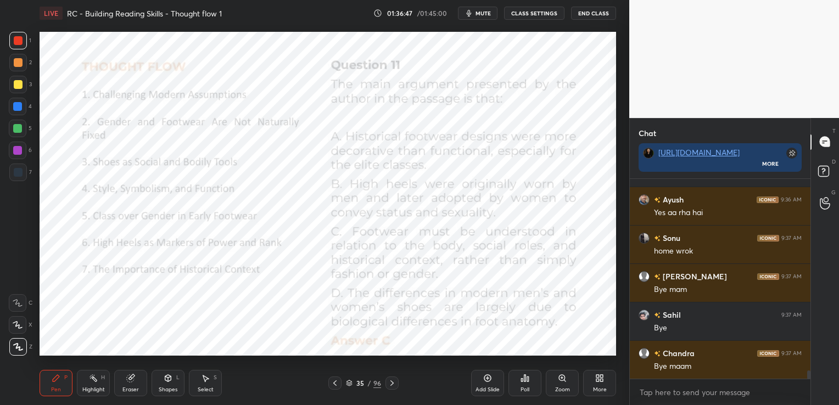
click at [591, 12] on button "End Class" at bounding box center [593, 13] width 45 height 13
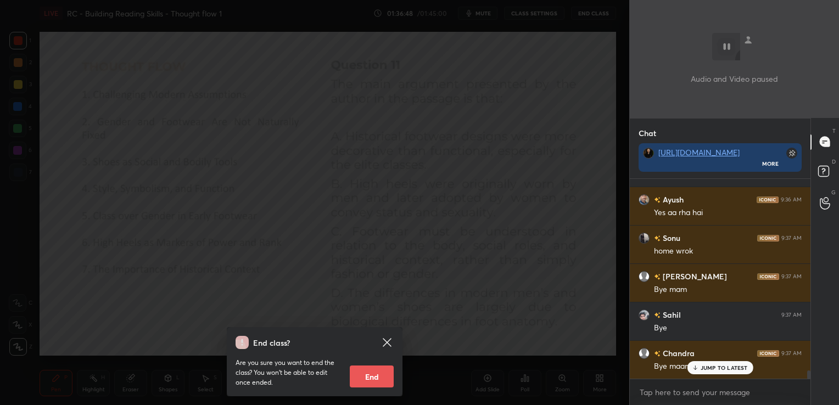
scroll to position [4688, 0]
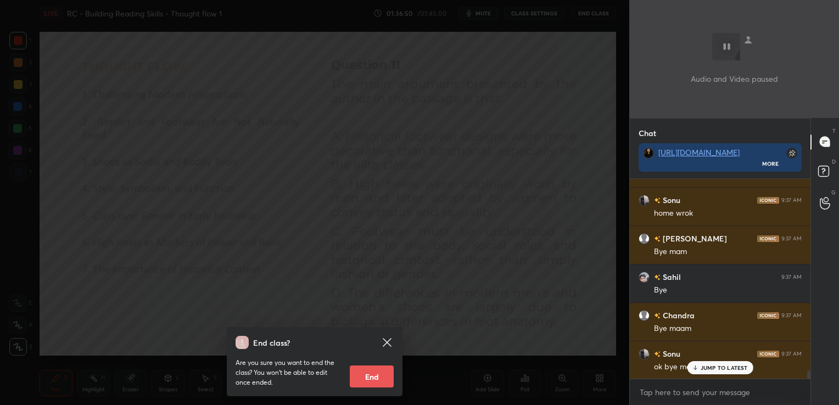
click at [377, 375] on button "End" at bounding box center [372, 377] width 44 height 22
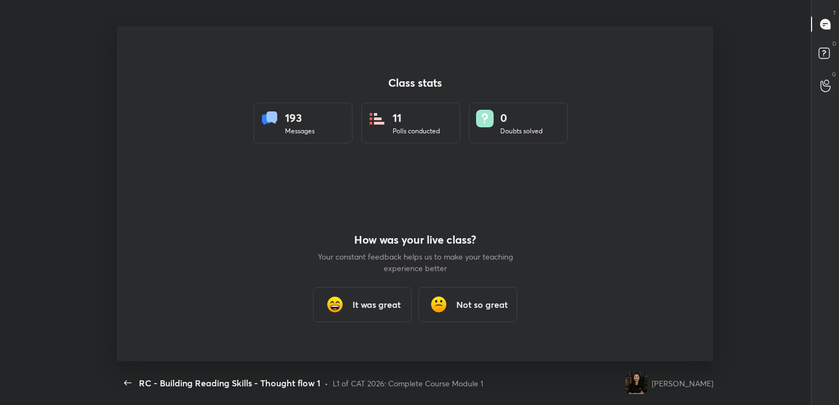
scroll to position [0, 0]
